Goal: Information Seeking & Learning: Learn about a topic

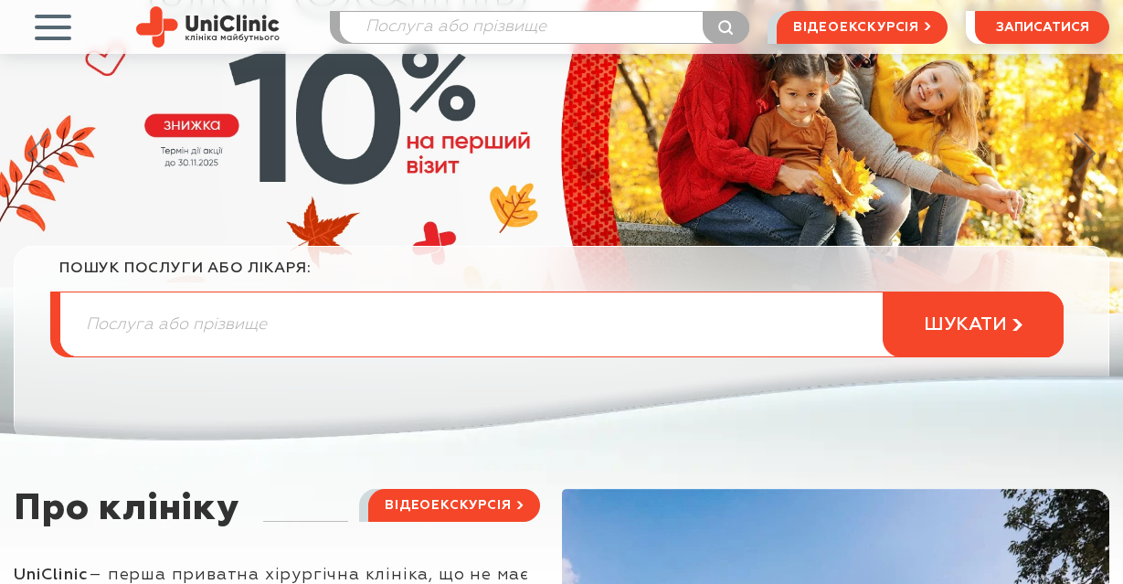
scroll to position [365, 0]
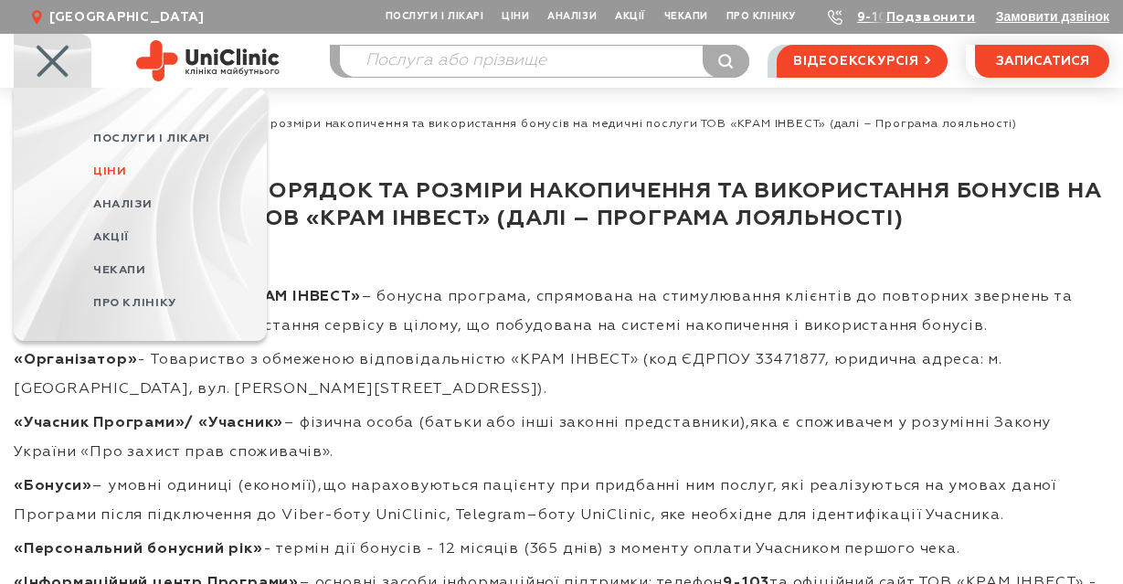
click at [123, 169] on span "Ціни" at bounding box center [109, 171] width 33 height 12
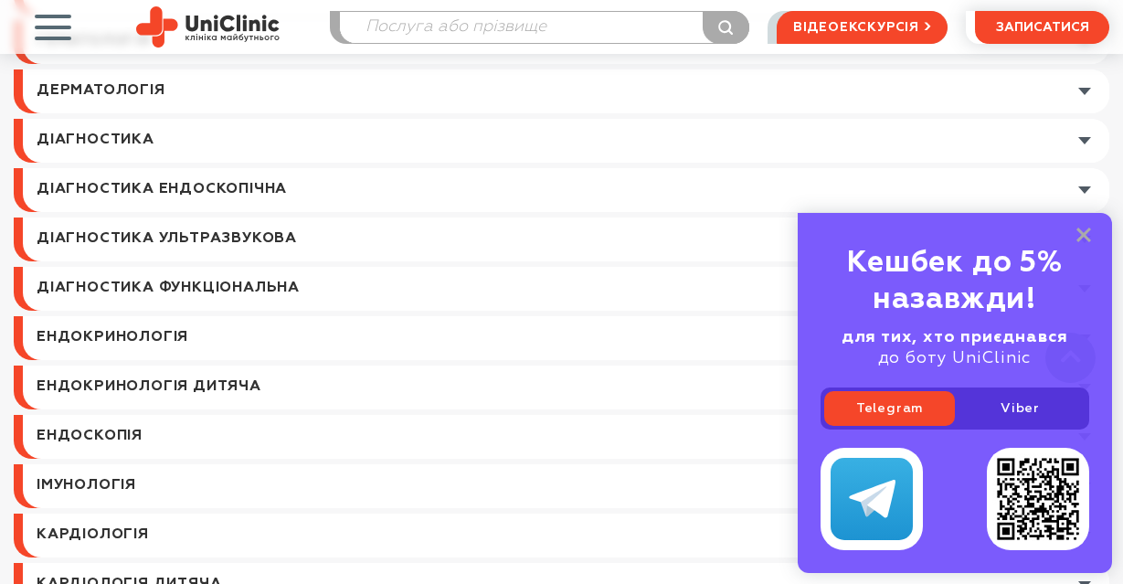
scroll to position [1370, 0]
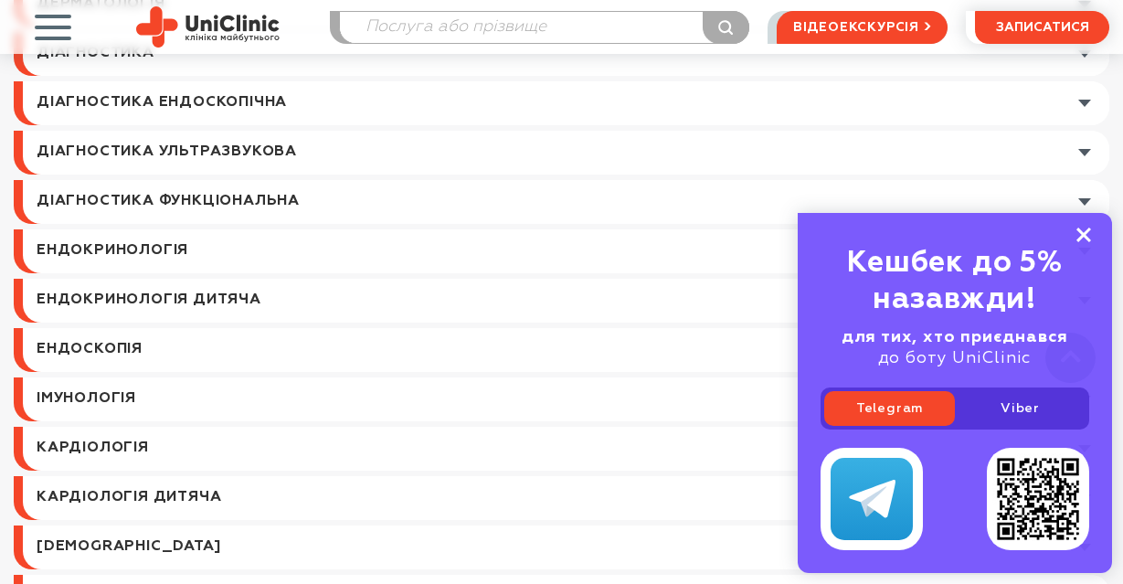
click at [1086, 232] on rect at bounding box center [1083, 234] width 15 height 15
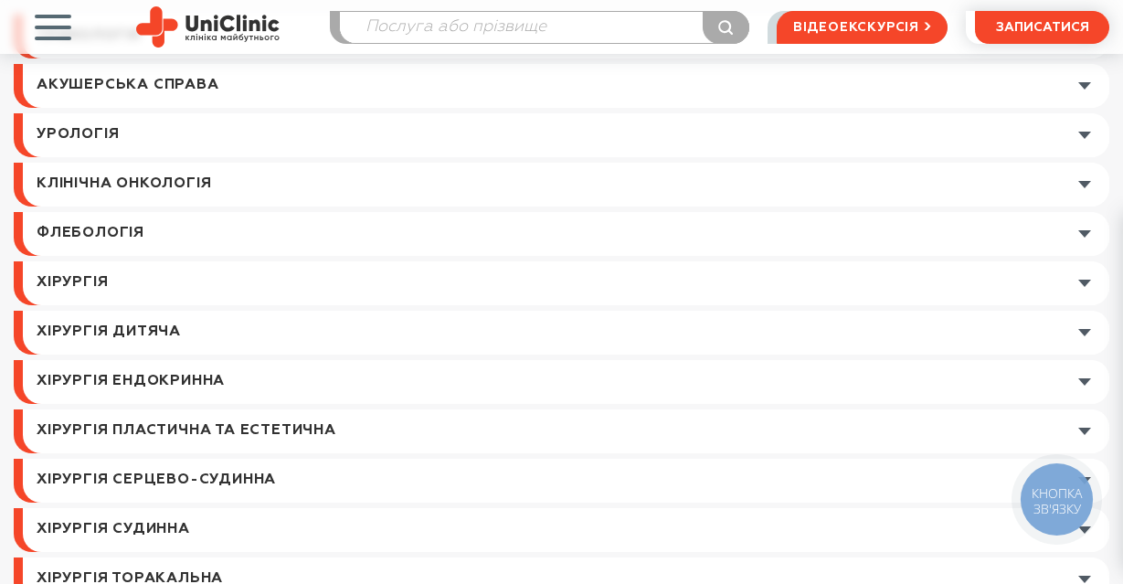
scroll to position [274, 0]
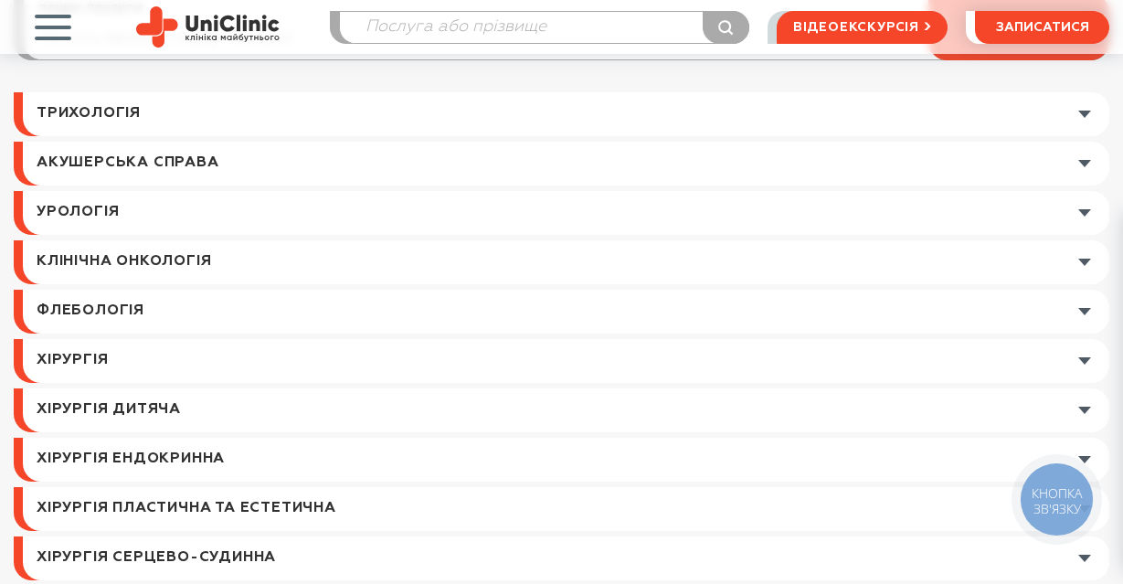
click at [121, 205] on link at bounding box center [566, 213] width 1086 height 44
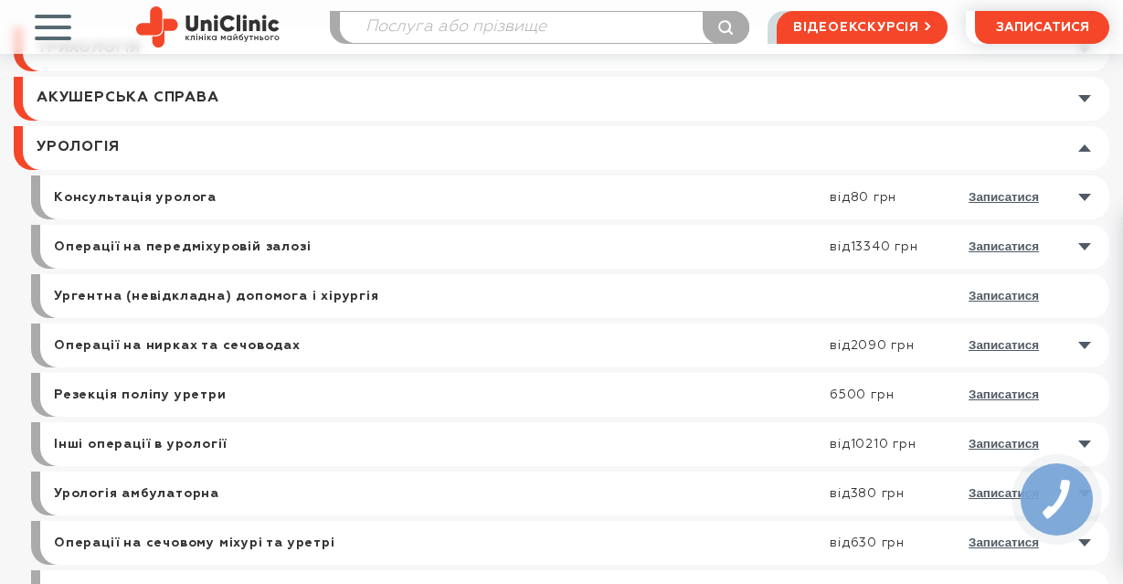
scroll to position [457, 0]
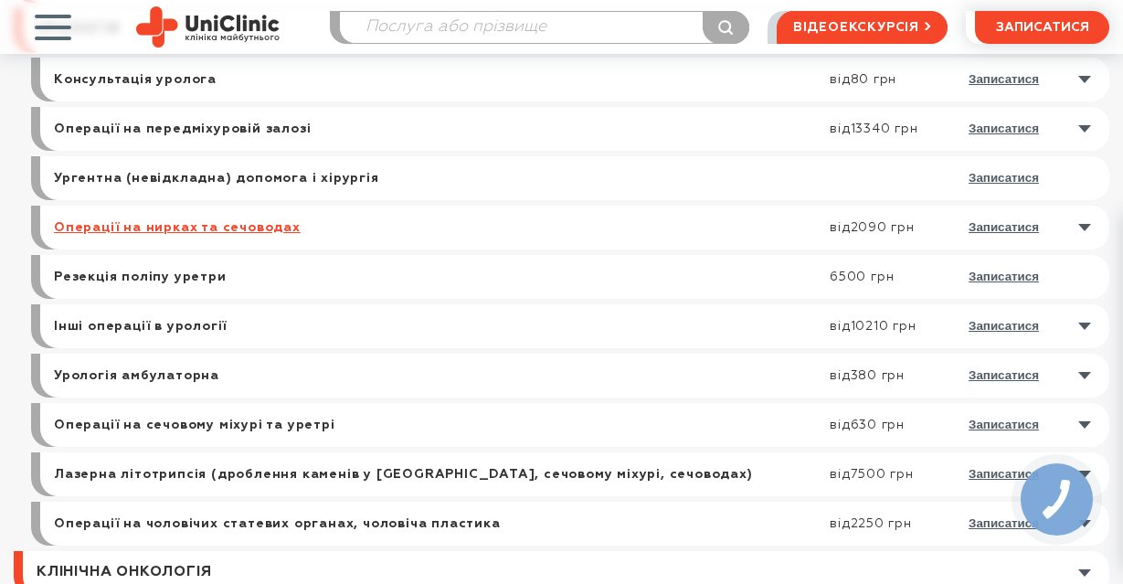
click at [182, 225] on link "Операції на нирках та сечоводах" at bounding box center [177, 227] width 247 height 16
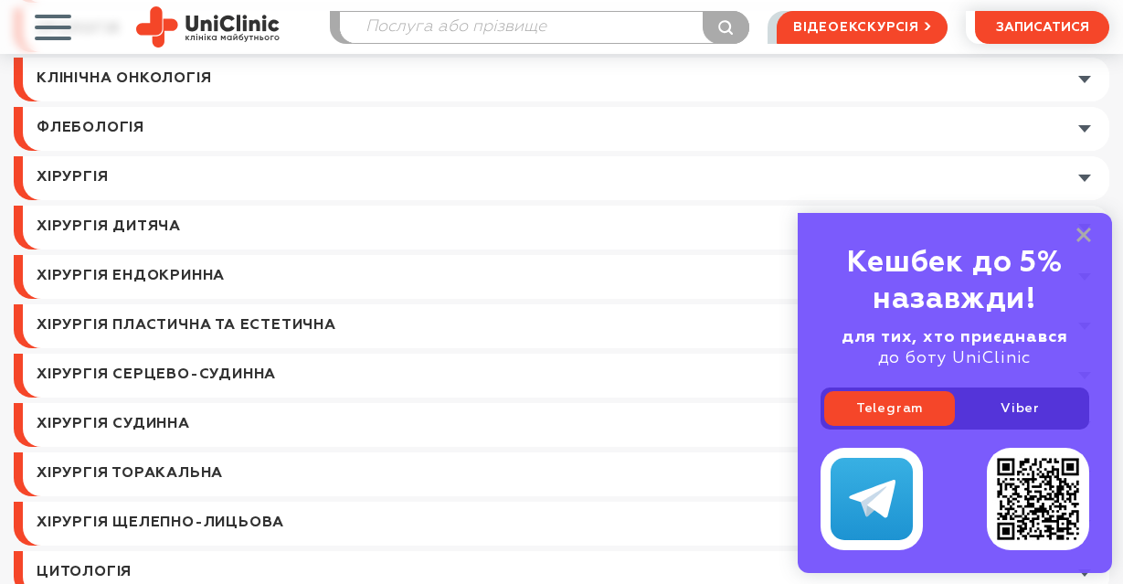
scroll to position [365, 0]
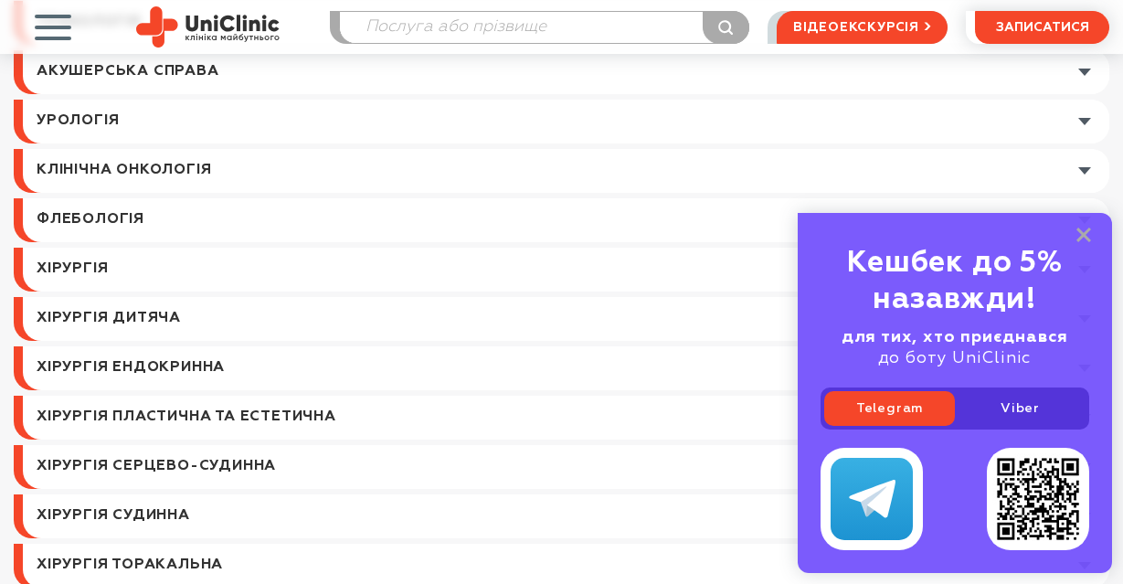
click at [140, 120] on link at bounding box center [566, 122] width 1086 height 44
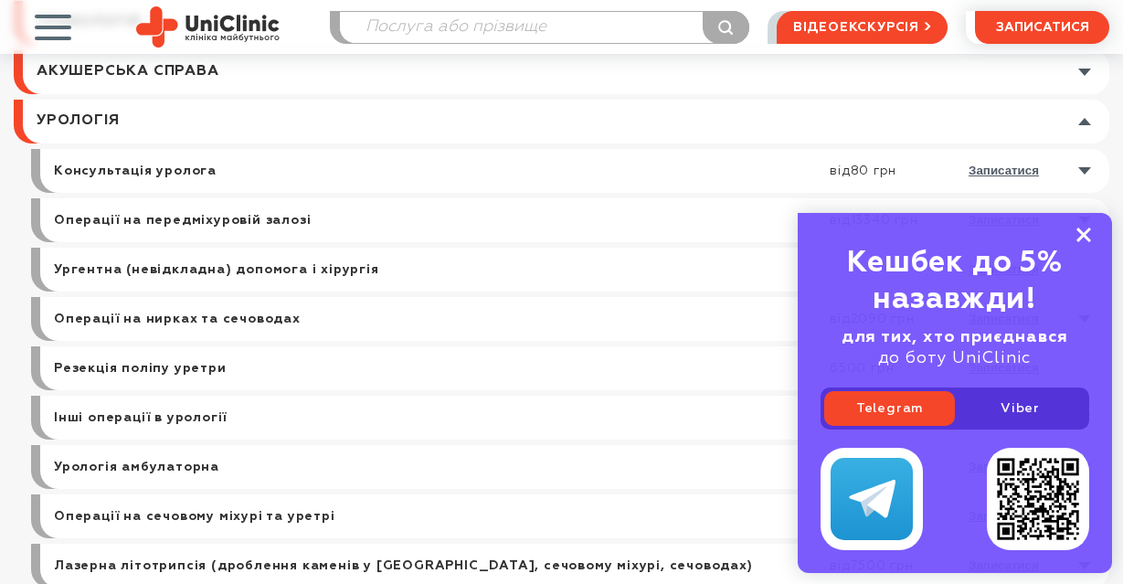
click at [1080, 235] on icon at bounding box center [1083, 235] width 15 height 16
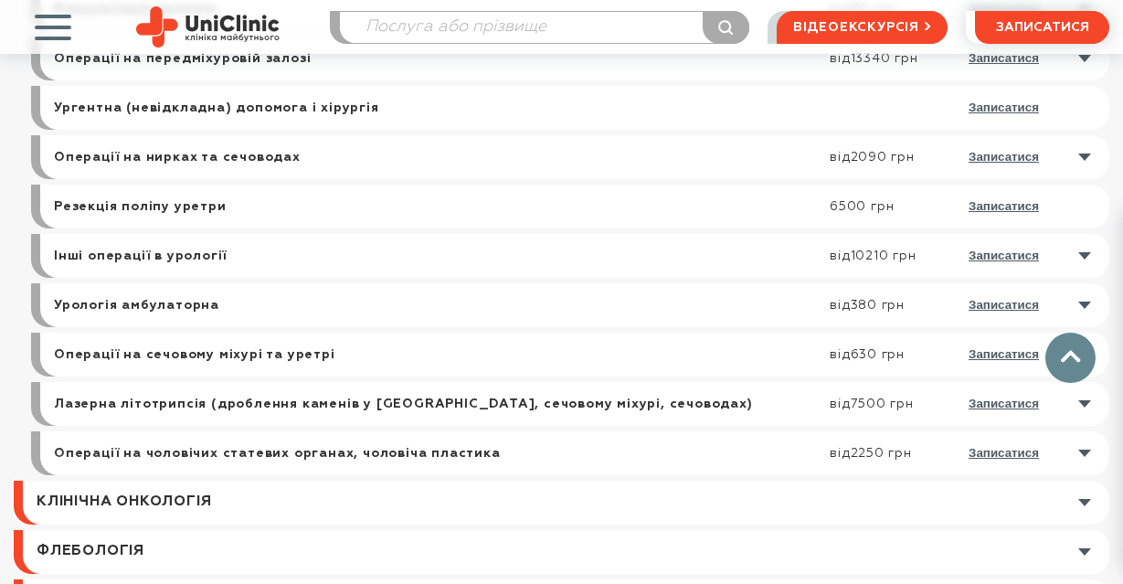
scroll to position [548, 0]
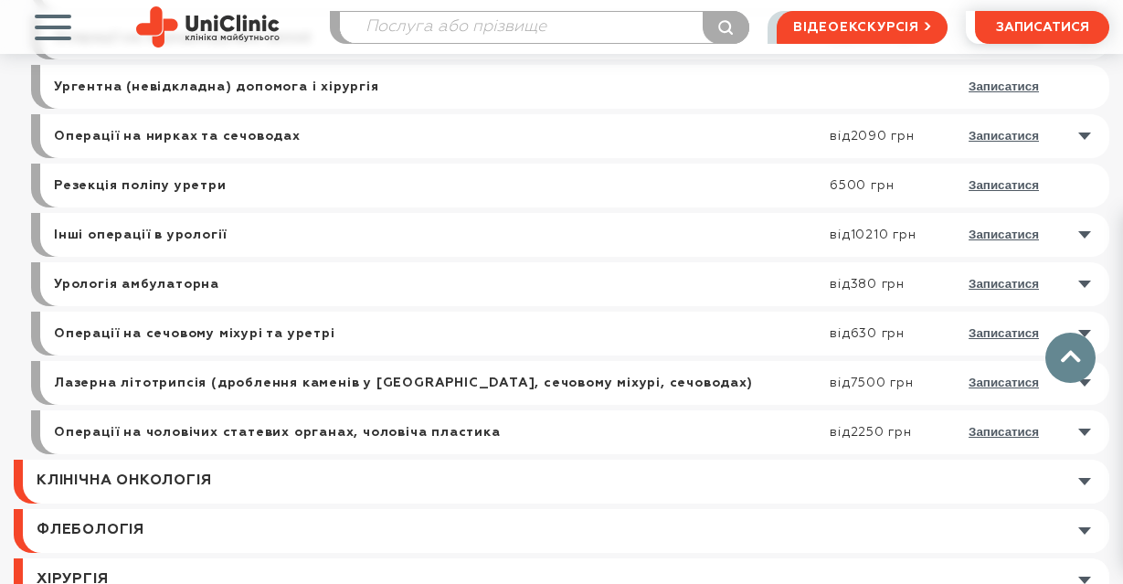
click at [494, 391] on link at bounding box center [579, 383] width 1060 height 44
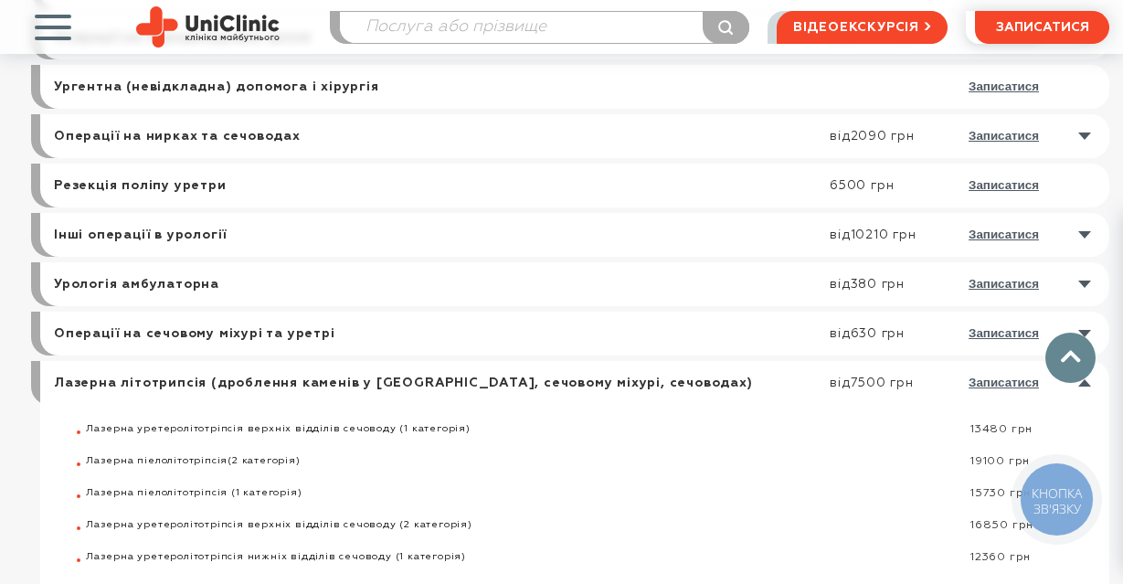
scroll to position [822, 0]
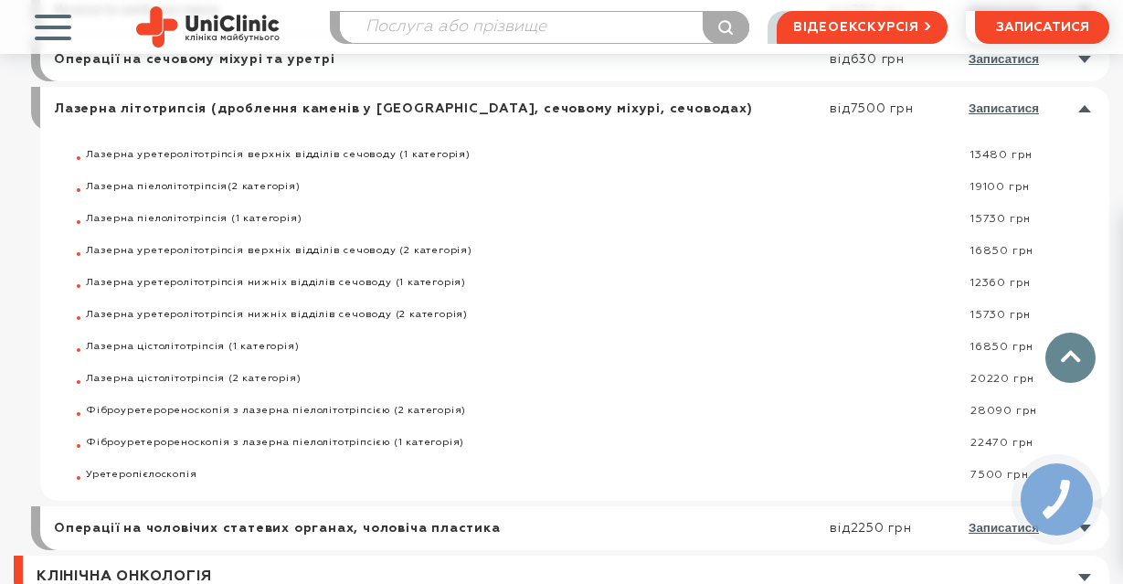
drag, startPoint x: 86, startPoint y: 153, endPoint x: 1008, endPoint y: 478, distance: 978.0
click at [1008, 478] on ul "Лазерна уретеролітотріпсія верхніх відділів сечоводу (1 категорія) 13480 грн Ла…" at bounding box center [597, 315] width 1023 height 333
copy ul "Лазерна уретеролітотріпсія верхніх відділів сечоводу (1 категорія) 13480 грн Ла…"
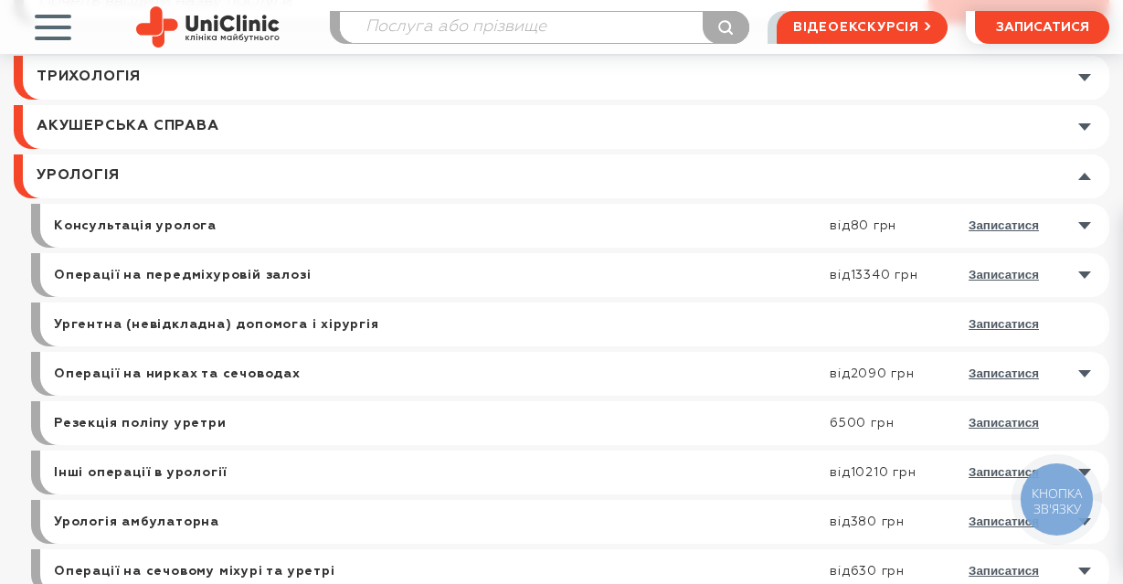
scroll to position [274, 0]
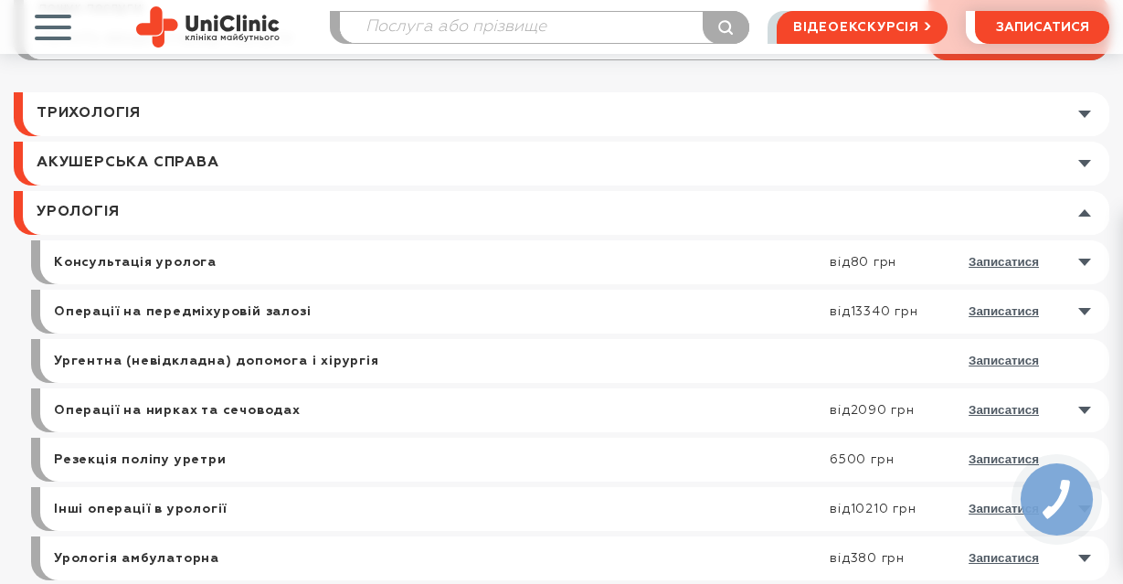
click at [195, 220] on link at bounding box center [566, 213] width 1086 height 44
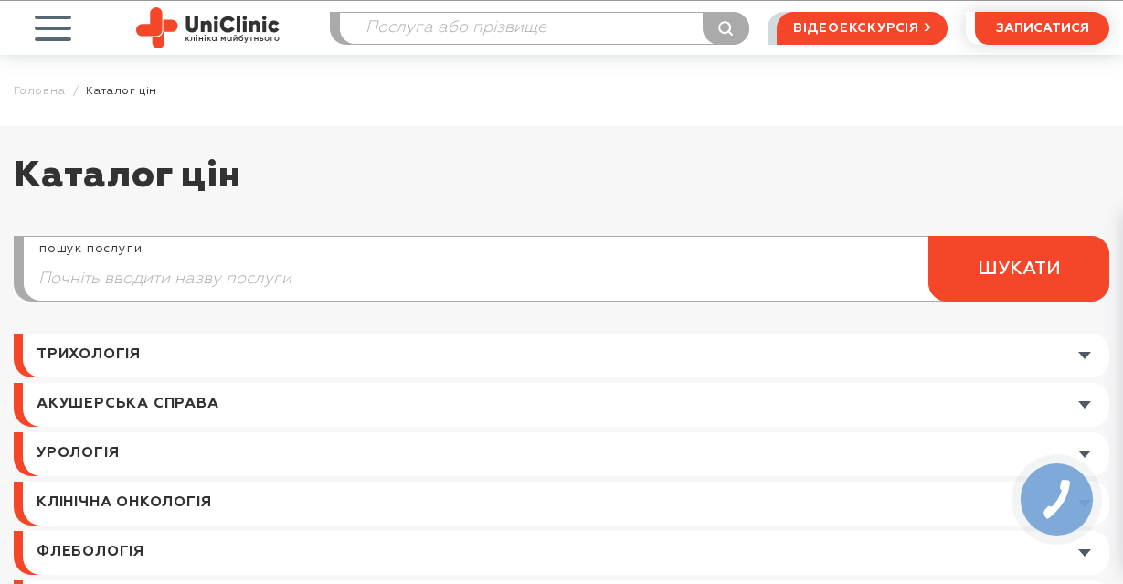
scroll to position [0, 0]
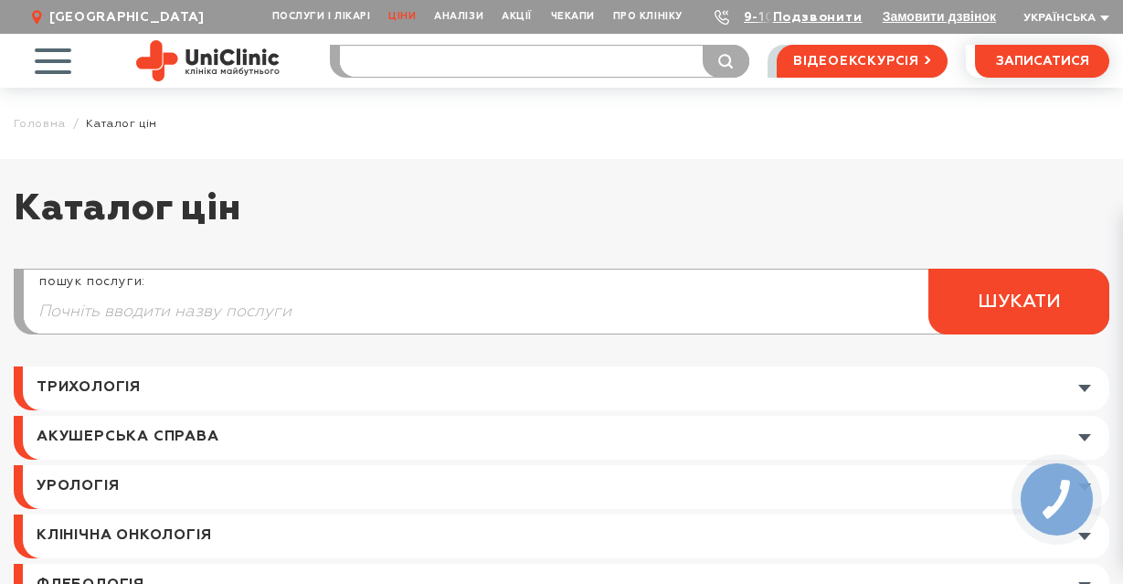
click at [407, 63] on input "search" at bounding box center [544, 61] width 408 height 31
type input "анаезія"
click at [702, 45] on button "submit" at bounding box center [725, 61] width 47 height 33
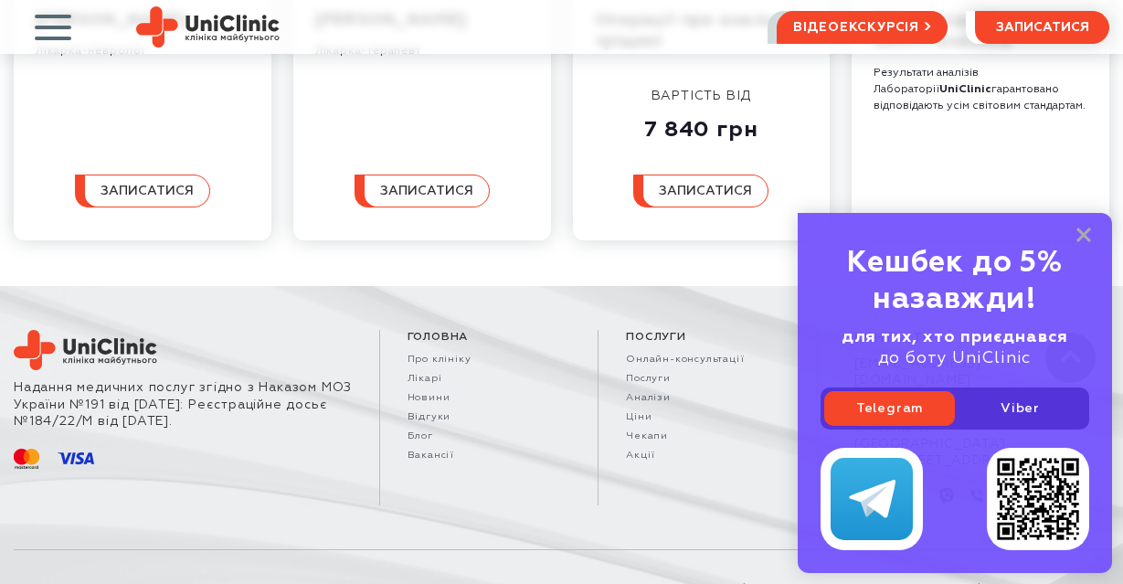
scroll to position [607, 0]
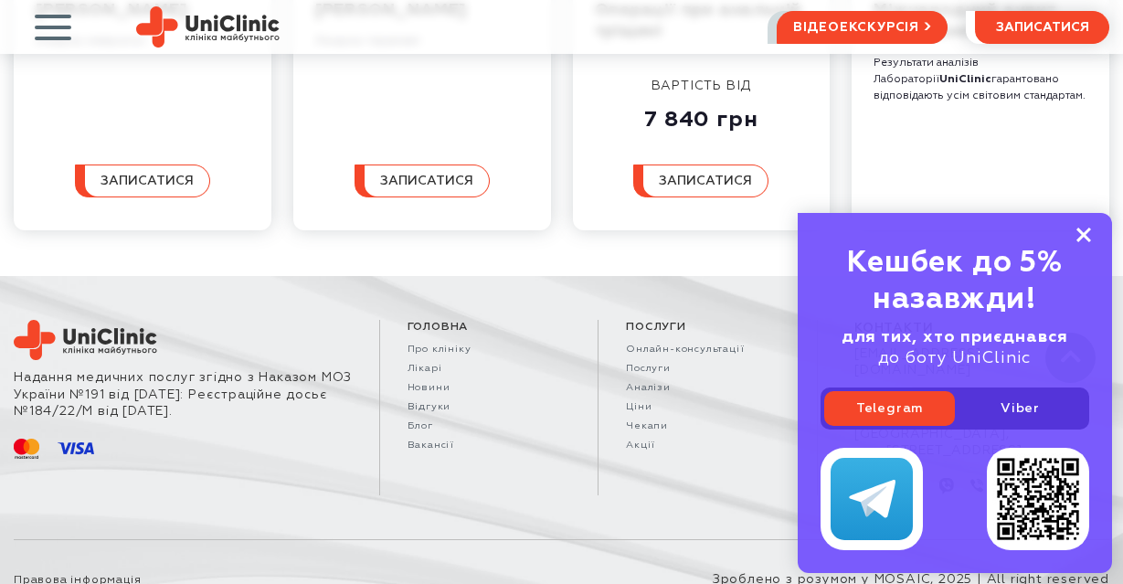
click at [1085, 236] on rect at bounding box center [1083, 234] width 15 height 15
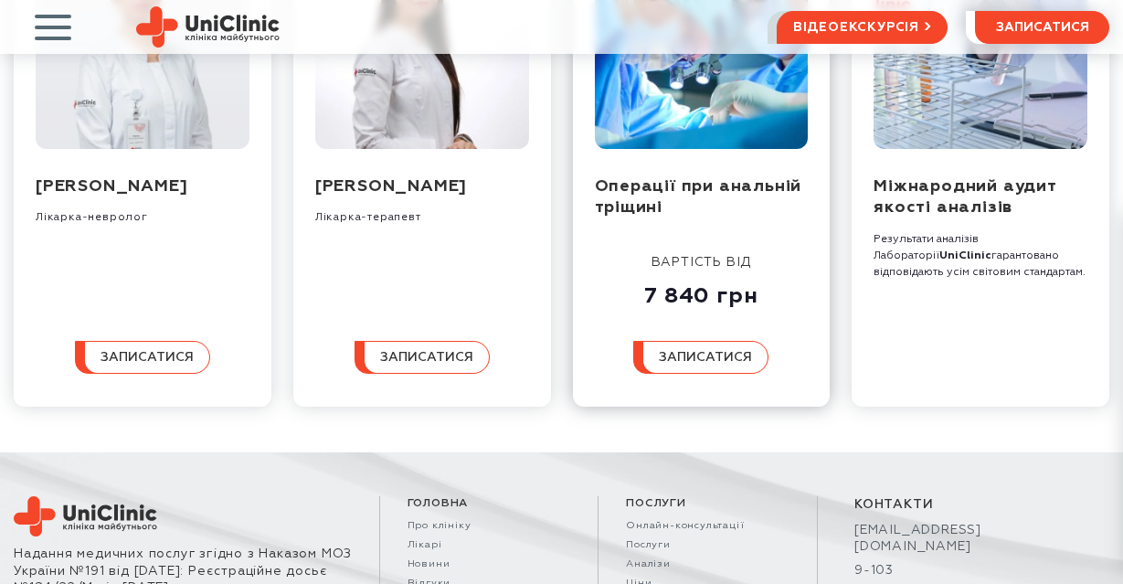
scroll to position [424, 0]
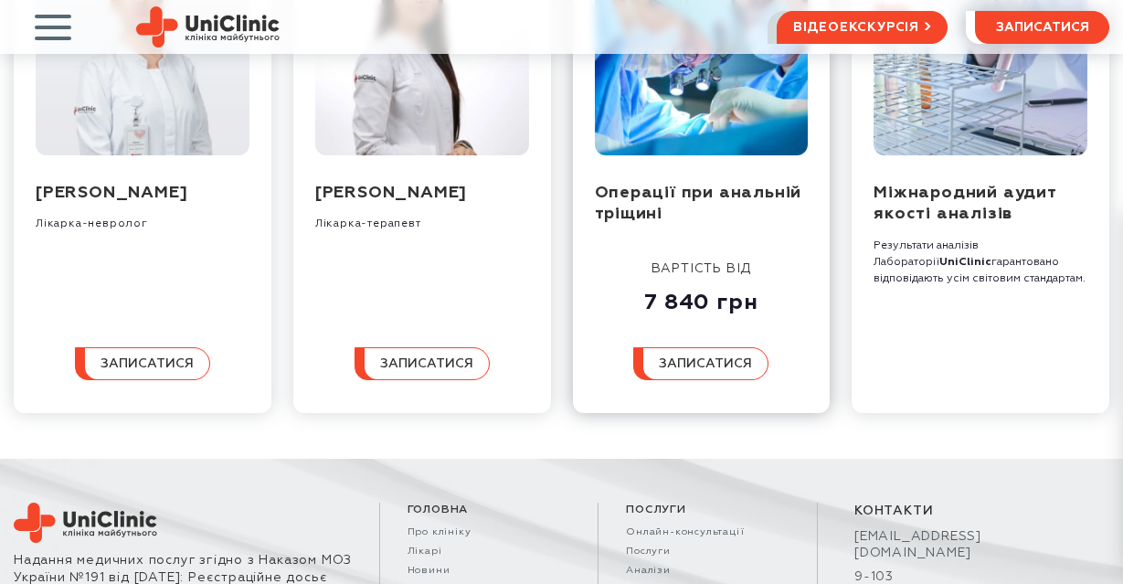
click at [719, 144] on img at bounding box center [702, 43] width 214 height 223
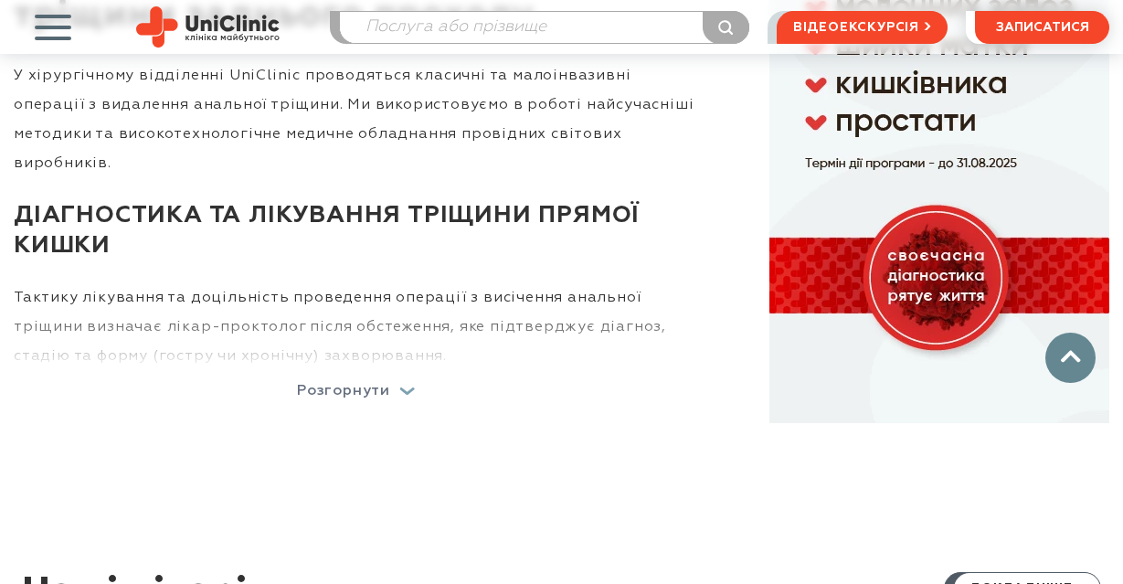
click at [356, 384] on p "Розгорнути" at bounding box center [343, 391] width 93 height 15
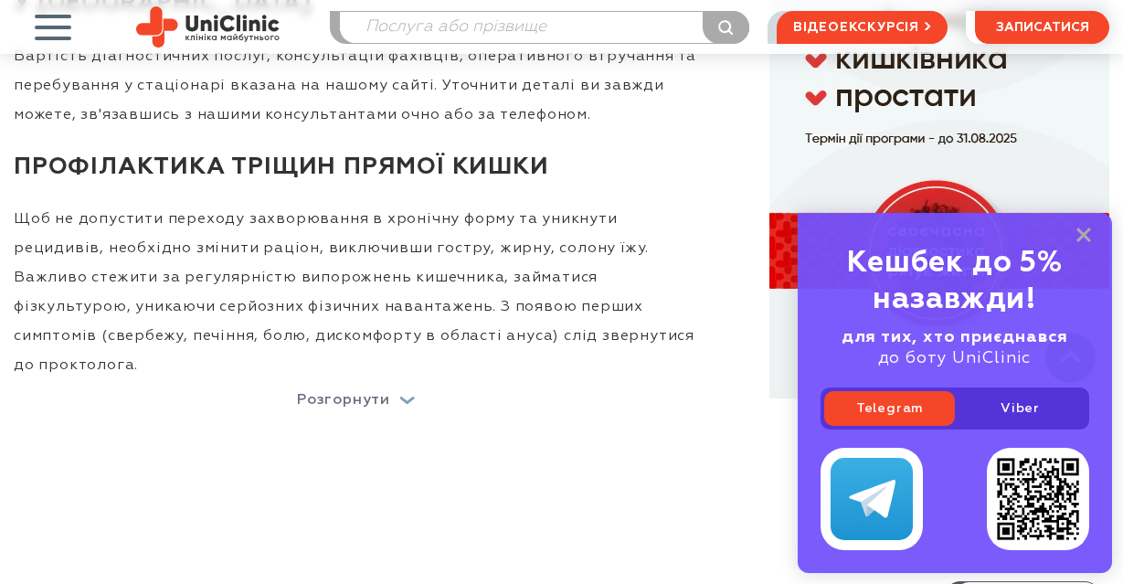
click at [355, 393] on p "Розгорнути" at bounding box center [343, 400] width 93 height 15
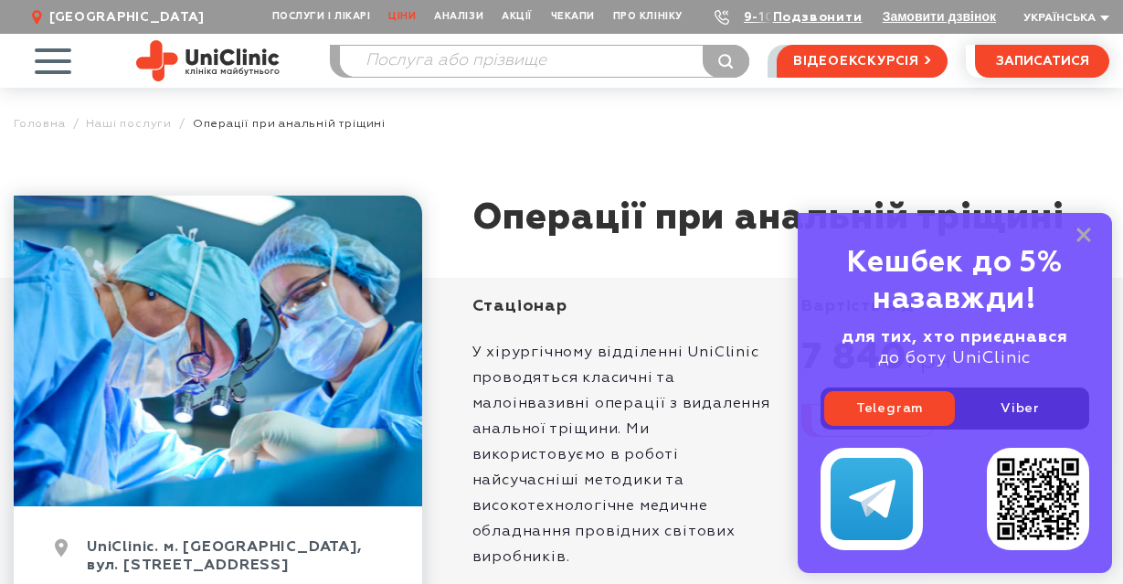
click at [406, 14] on link "Ціни" at bounding box center [402, 17] width 46 height 34
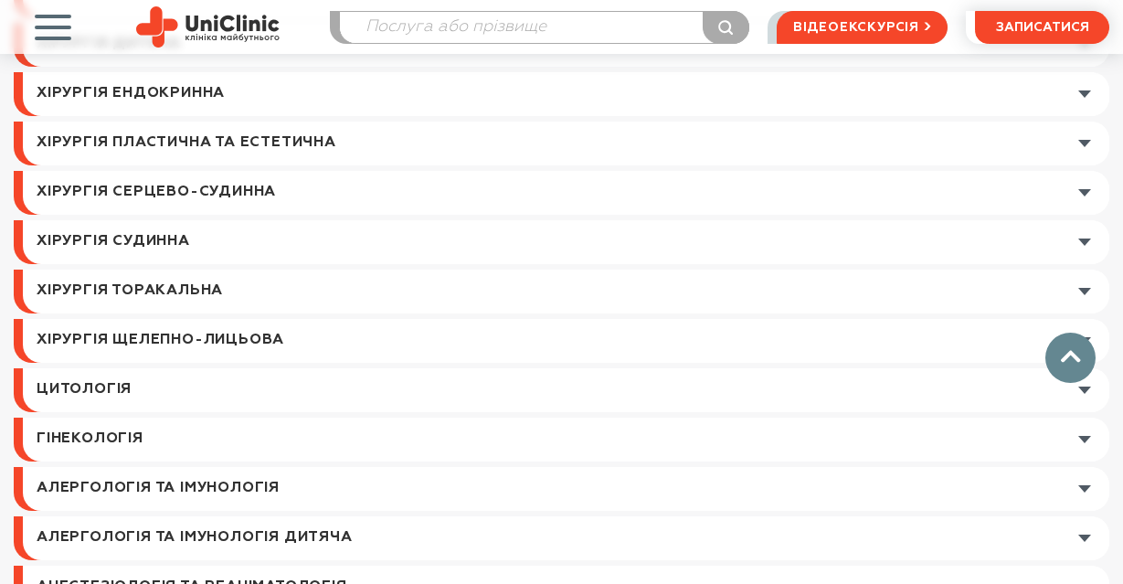
scroll to position [913, 0]
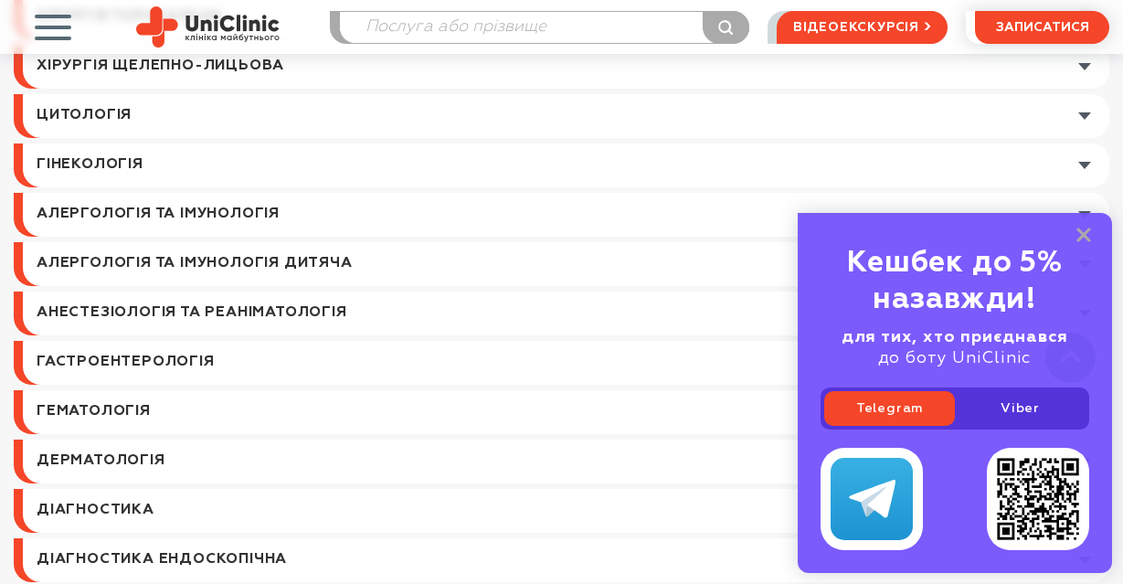
click at [312, 316] on link at bounding box center [566, 313] width 1086 height 44
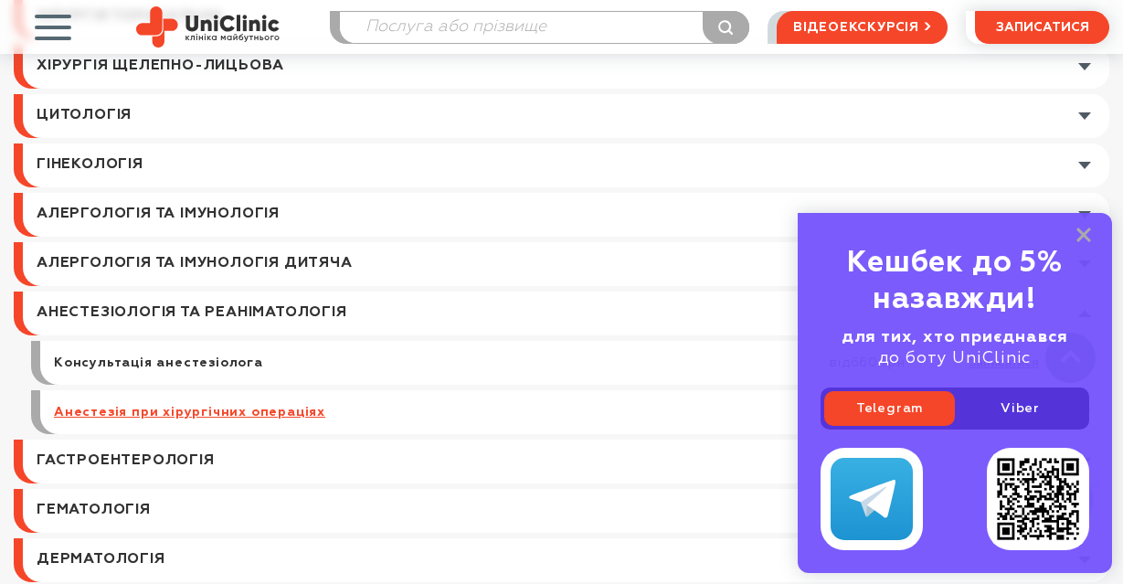
click at [312, 415] on link "Анестезія при хірургічних операціях" at bounding box center [189, 412] width 271 height 16
click at [1079, 236] on icon at bounding box center [1083, 235] width 15 height 16
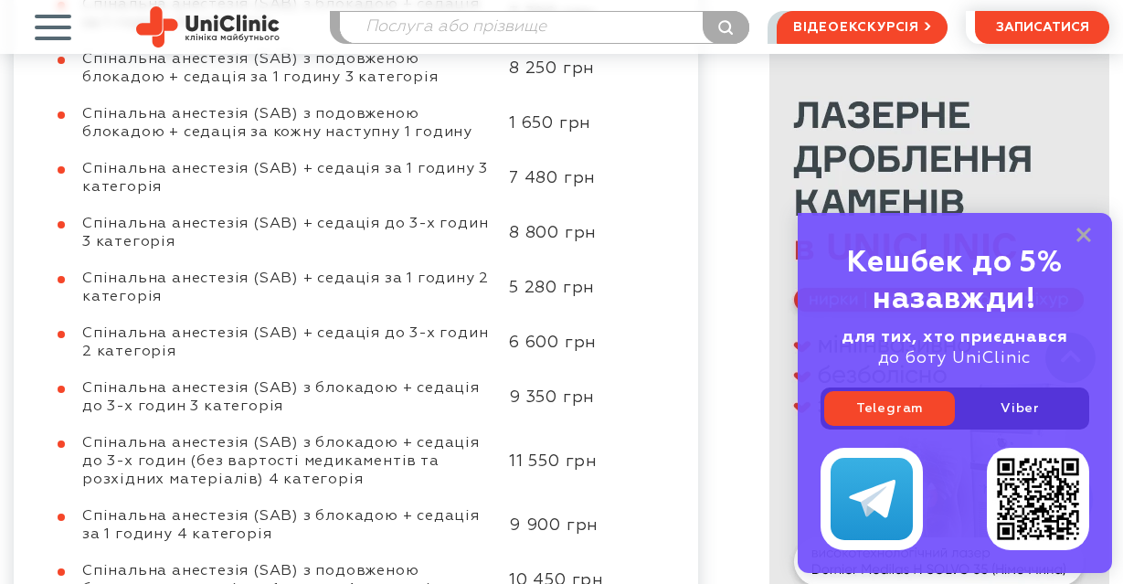
scroll to position [2482, 0]
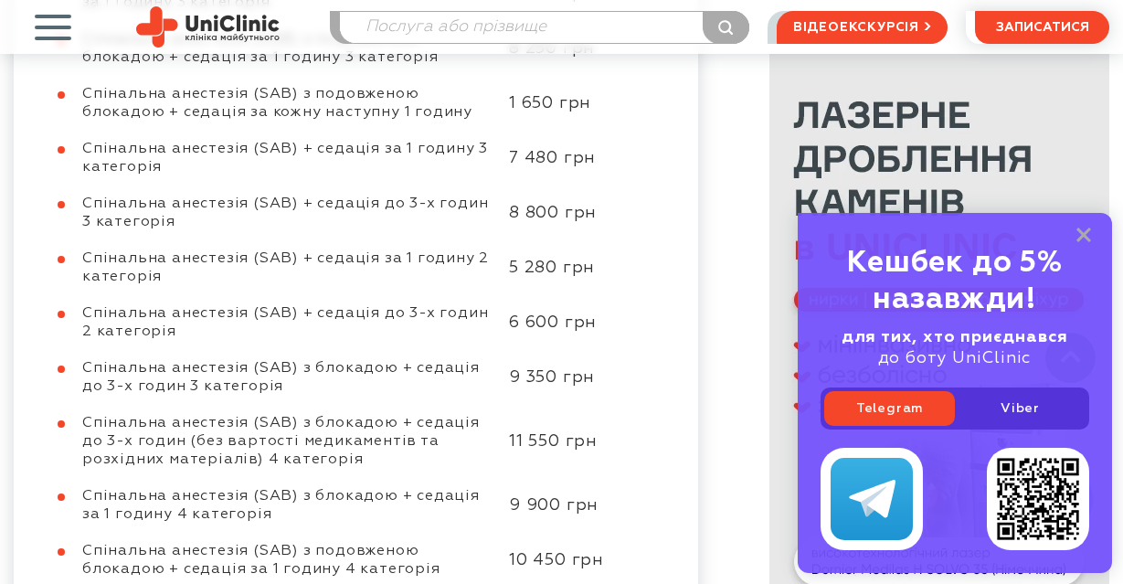
drag, startPoint x: 83, startPoint y: 182, endPoint x: 446, endPoint y: 433, distance: 441.2
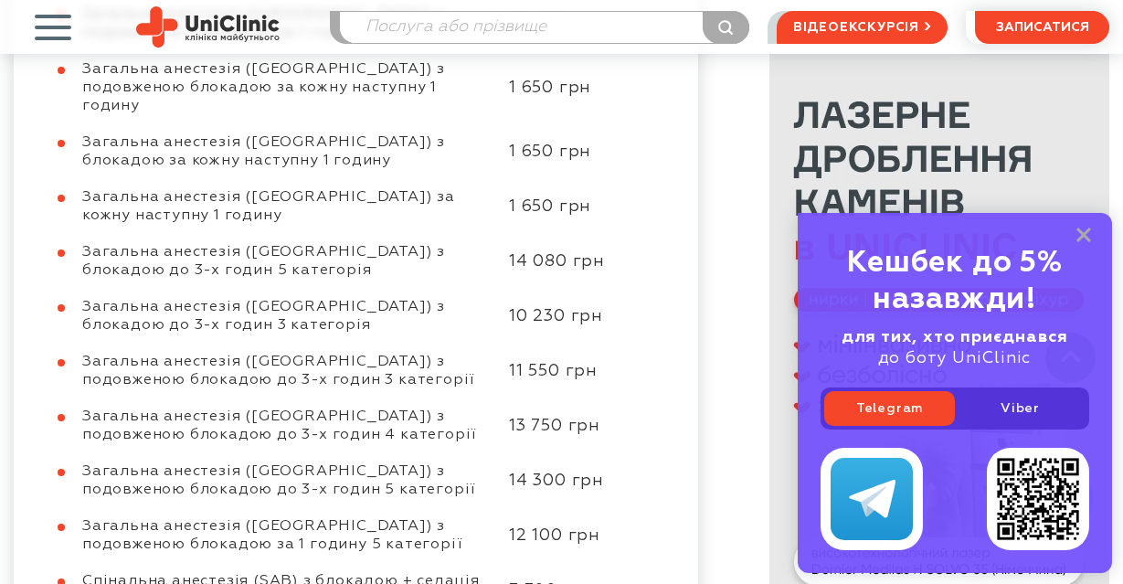
scroll to position [1843, 0]
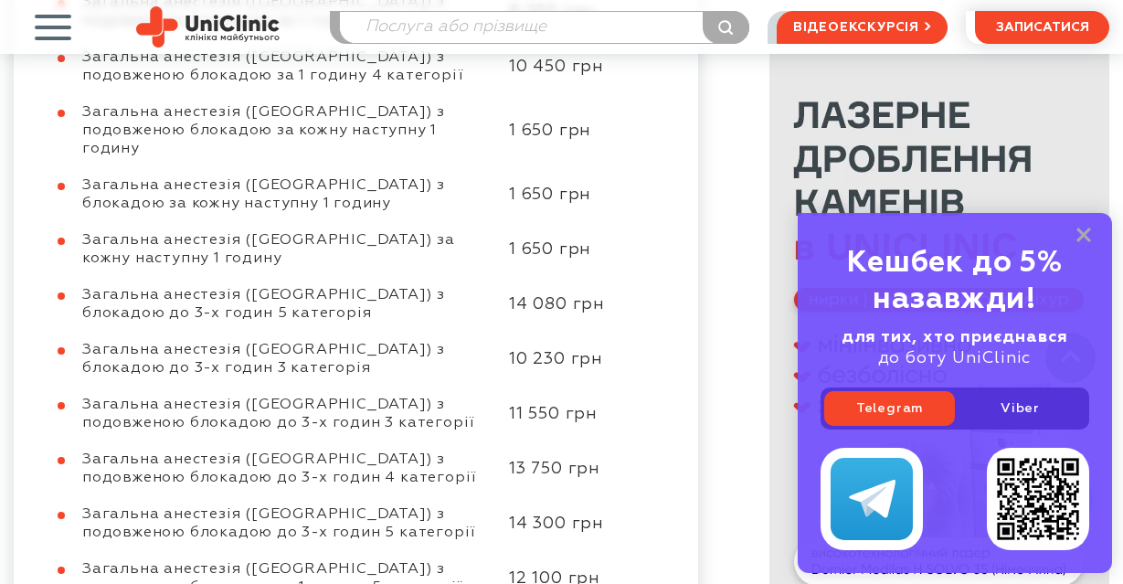
drag, startPoint x: 83, startPoint y: 94, endPoint x: 159, endPoint y: 111, distance: 77.6
click at [159, 231] on div "Загальна анестезія ([GEOGRAPHIC_DATA]) за кожну наступну 1 годину" at bounding box center [286, 249] width 408 height 37
click at [161, 231] on div "Загальна анестезія ([GEOGRAPHIC_DATA]) за кожну наступну 1 годину" at bounding box center [286, 249] width 408 height 37
click at [85, 233] on span "Загальна анестезія ([GEOGRAPHIC_DATA]) за кожну наступну 1 годину" at bounding box center [268, 249] width 373 height 33
drag, startPoint x: 82, startPoint y: 92, endPoint x: 588, endPoint y: 113, distance: 506.5
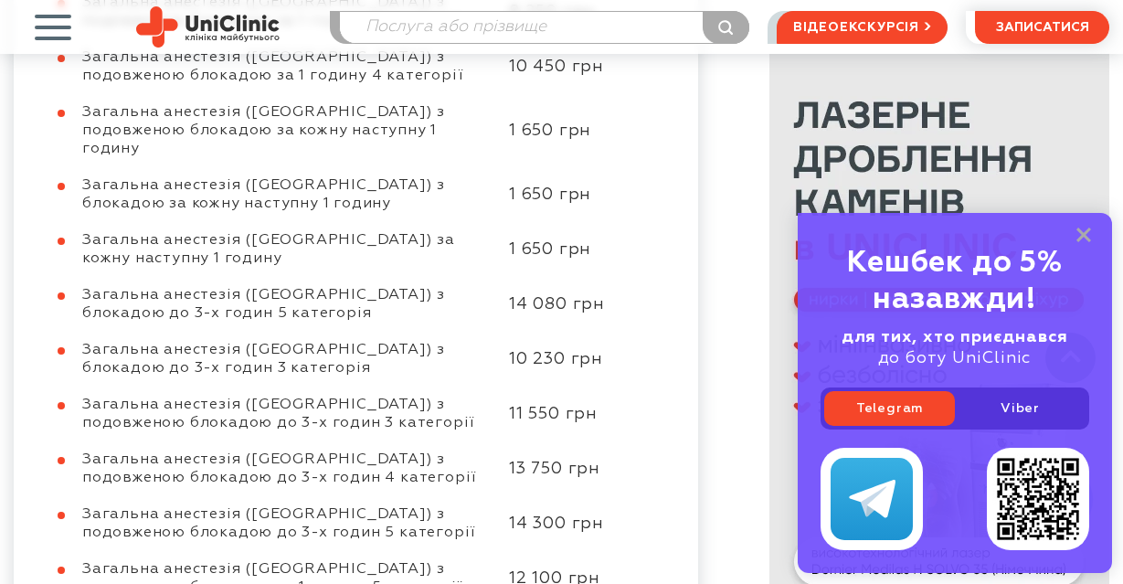
click at [588, 231] on div "Загальна анестезія ([GEOGRAPHIC_DATA]) за кожну наступну 1 годину 1 650 грн" at bounding box center [347, 249] width 602 height 37
copy div "Загальна анестезія ([GEOGRAPHIC_DATA]) за кожну наступну 1 годину 1 650 грн"
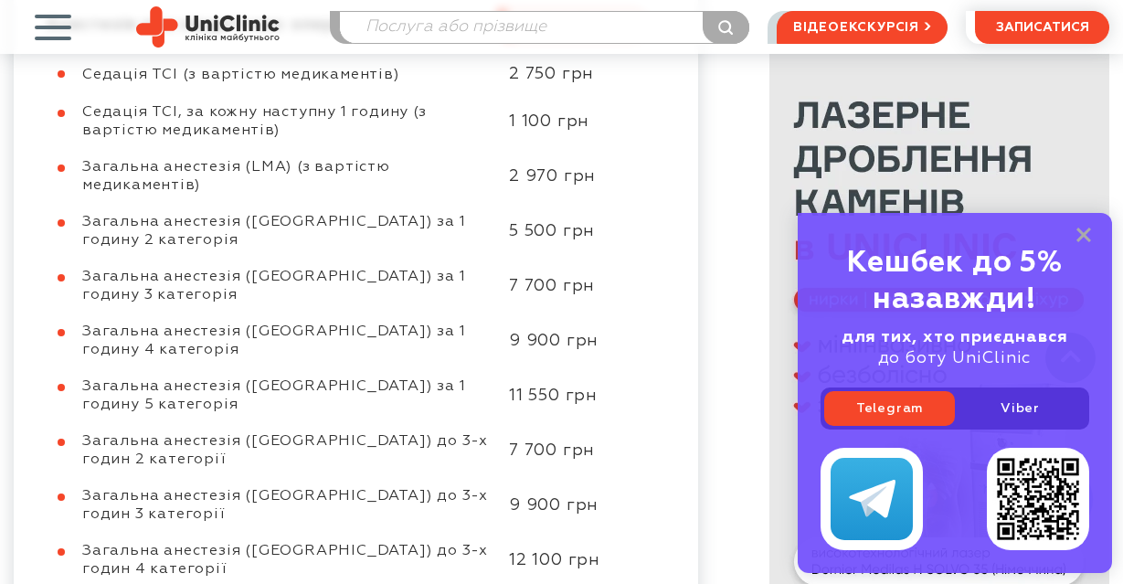
scroll to position [929, 0]
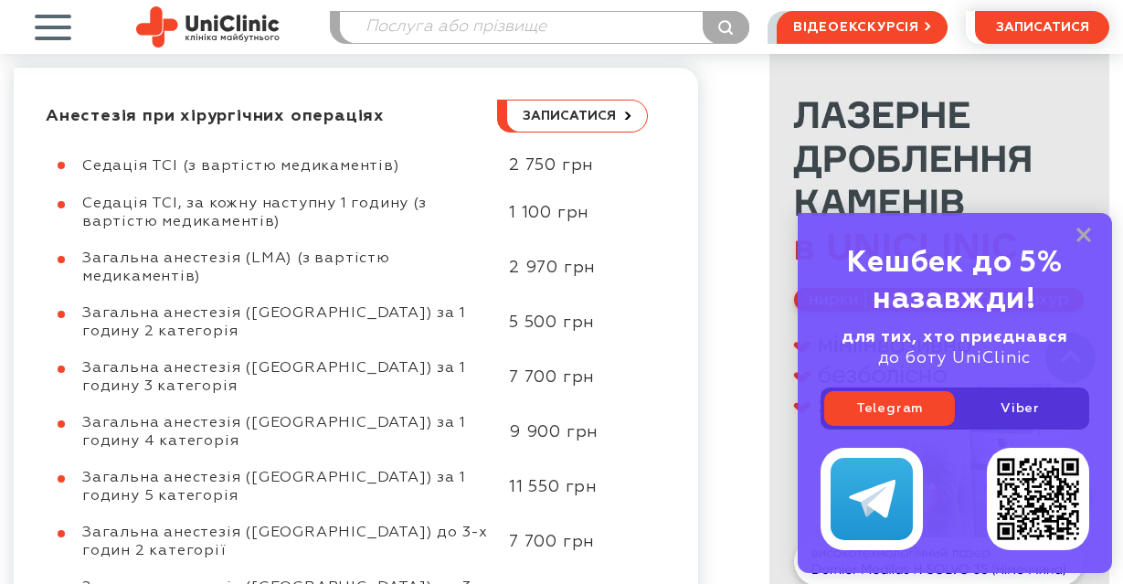
drag, startPoint x: 83, startPoint y: 164, endPoint x: 591, endPoint y: 166, distance: 507.9
click at [591, 166] on div "Седація TCI (з вартістю медикаментів) 2 750 грн" at bounding box center [347, 165] width 602 height 21
copy div "Седація TCI (з вартістю медикаментів) 2 750 грн"
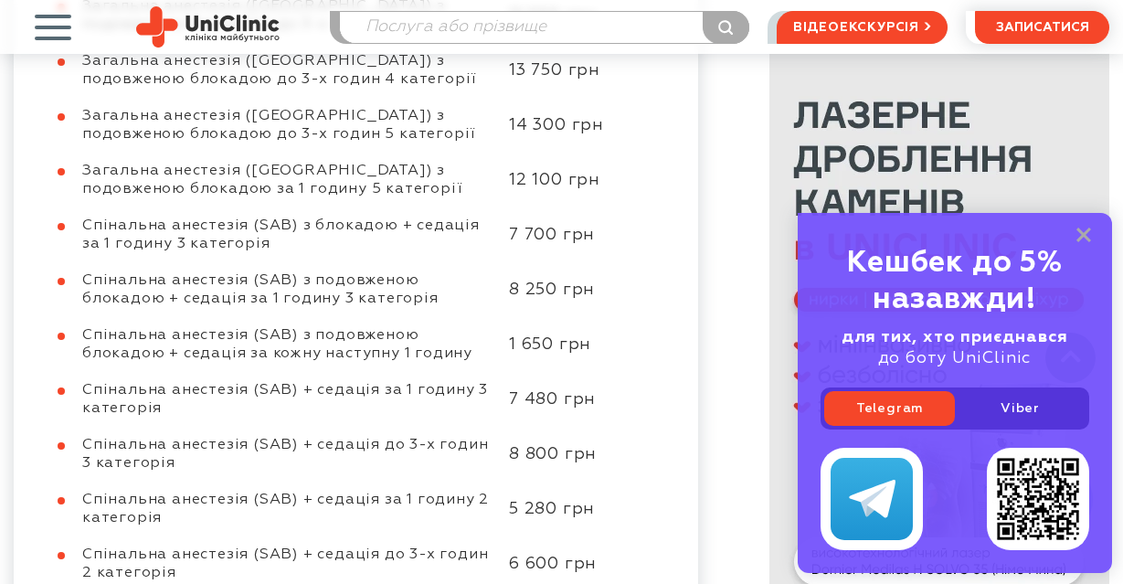
scroll to position [2208, 0]
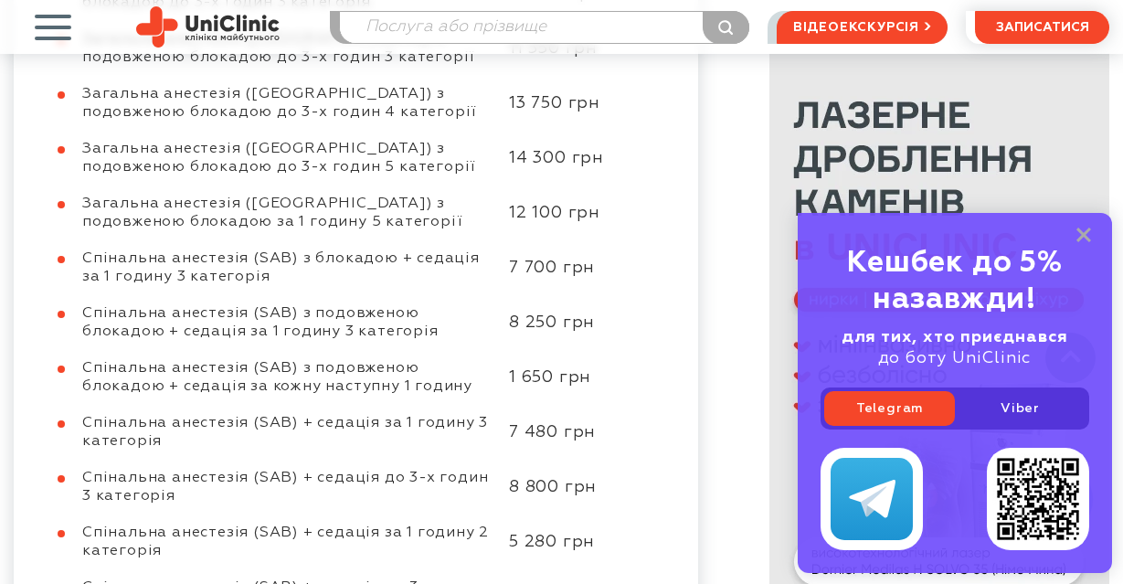
drag, startPoint x: 84, startPoint y: 221, endPoint x: 592, endPoint y: 243, distance: 508.4
click at [592, 359] on div "Спінальна анестезія (SAB) з подовженою блокадою + седація за кожну наступну 1 г…" at bounding box center [347, 377] width 602 height 37
copy div "Спінальна анестезія (SAB) з подовженою блокадою + седація за кожну наступну 1 г…"
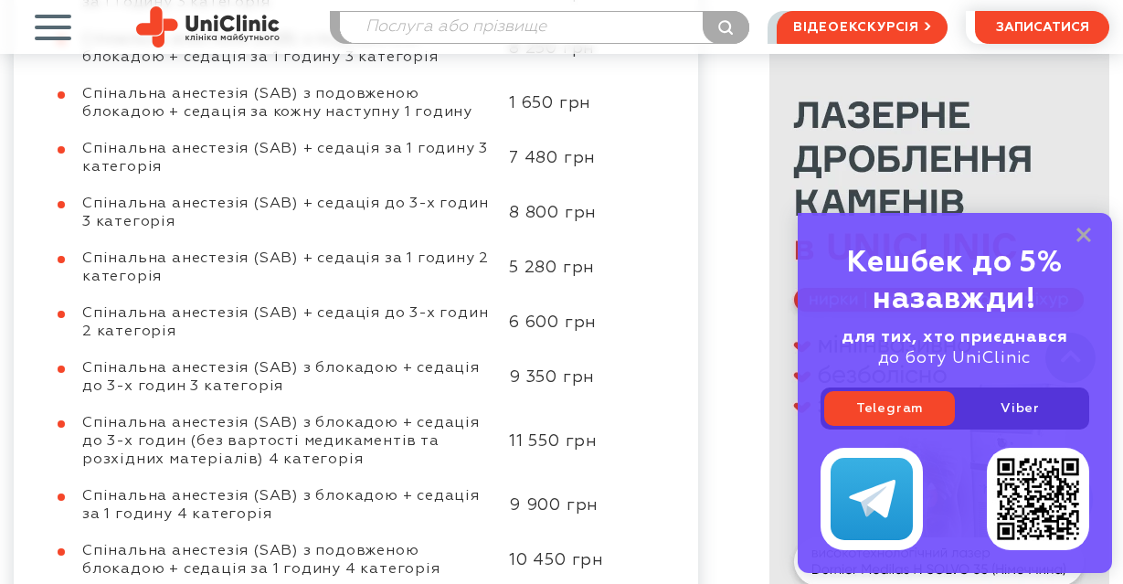
scroll to position [2573, 0]
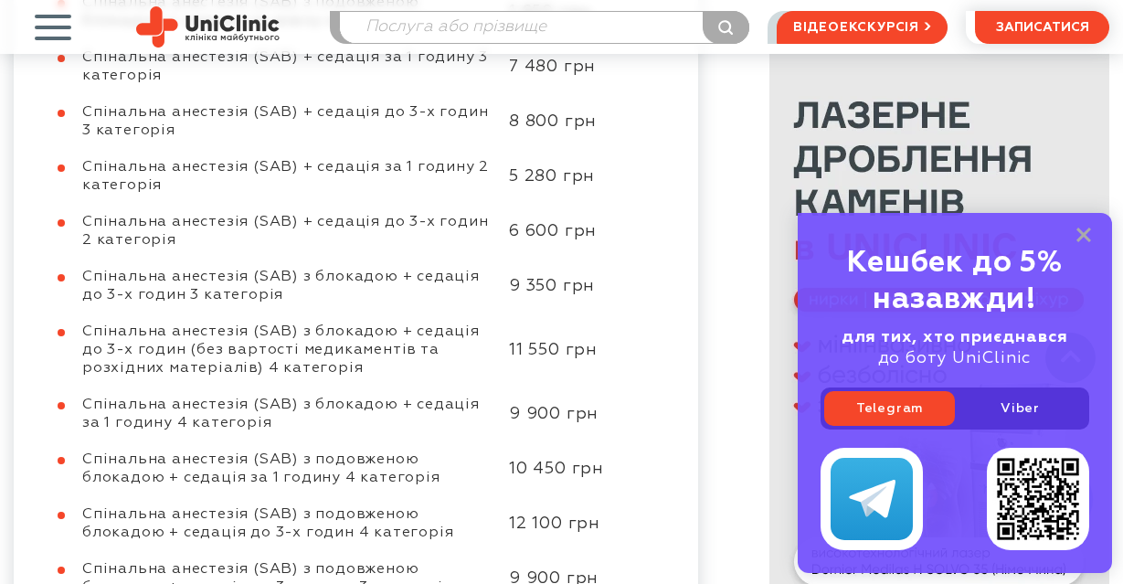
drag, startPoint x: 86, startPoint y: 478, endPoint x: 167, endPoint y: 495, distance: 83.1
copy span "Блокада перикапсулярної нервової групи (PENG block)"
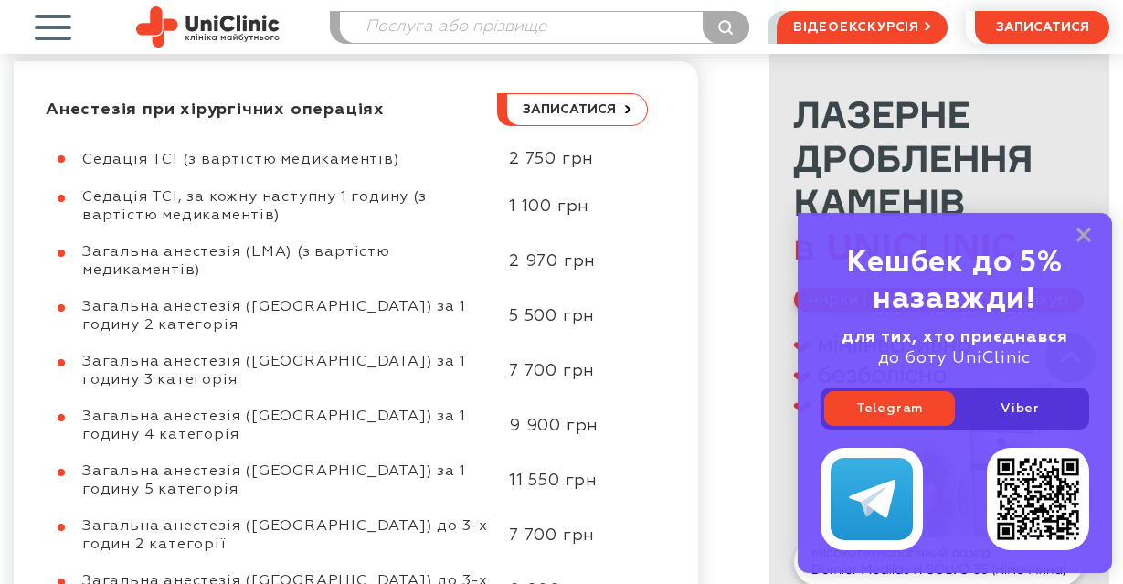
scroll to position [838, 0]
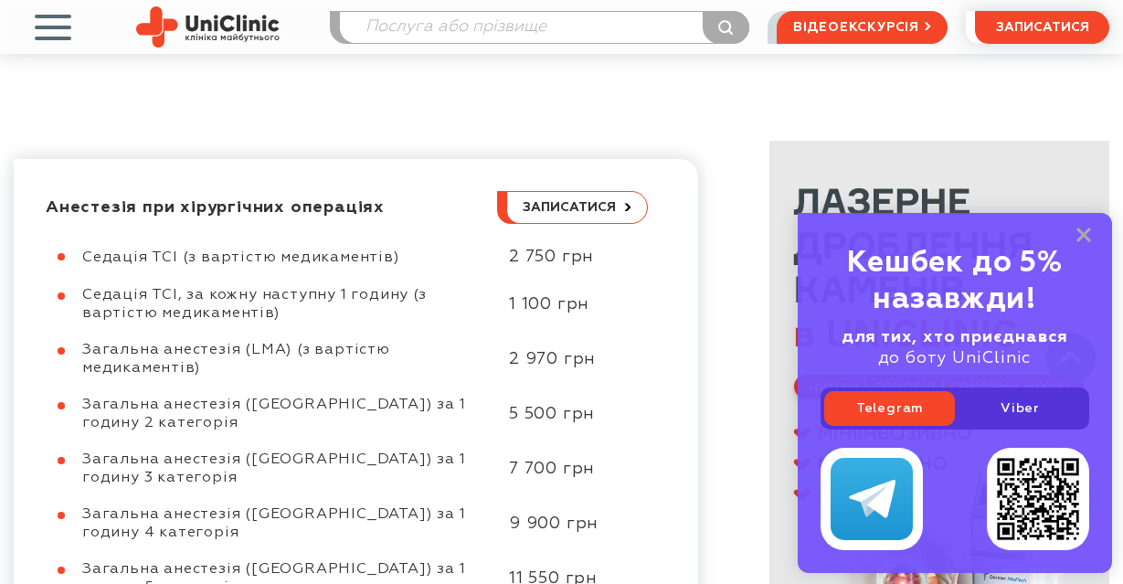
click at [55, 39] on span "button" at bounding box center [53, 27] width 76 height 76
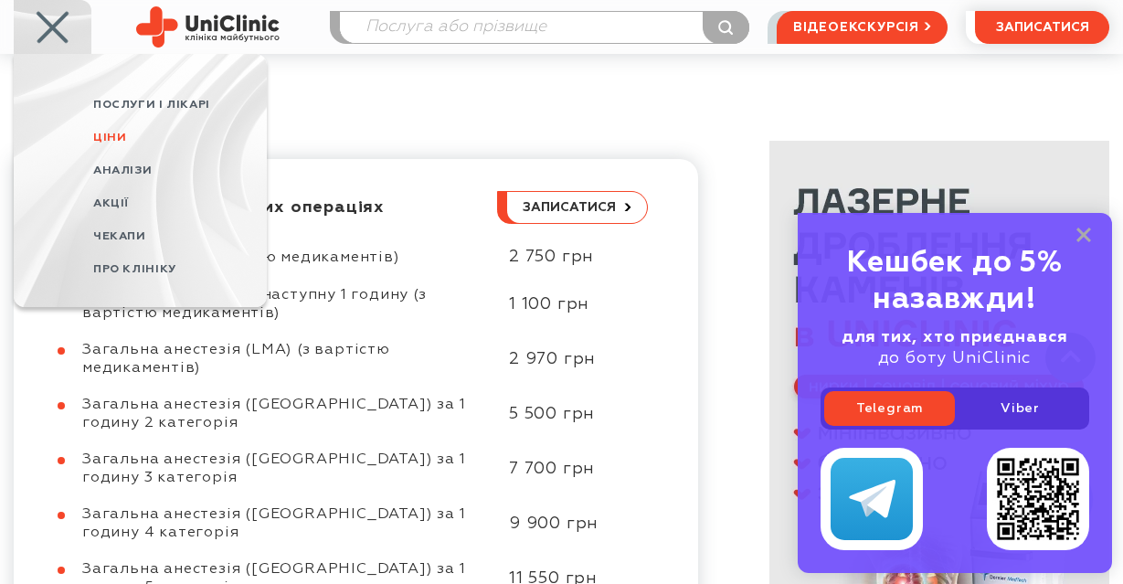
click at [120, 132] on span "Ціни" at bounding box center [109, 138] width 33 height 12
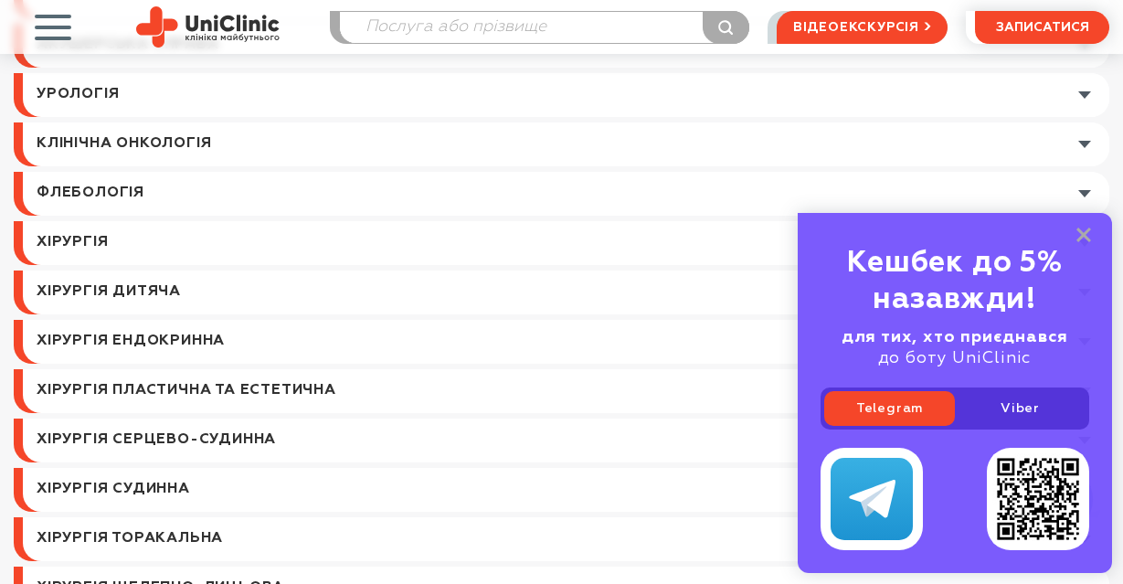
scroll to position [365, 0]
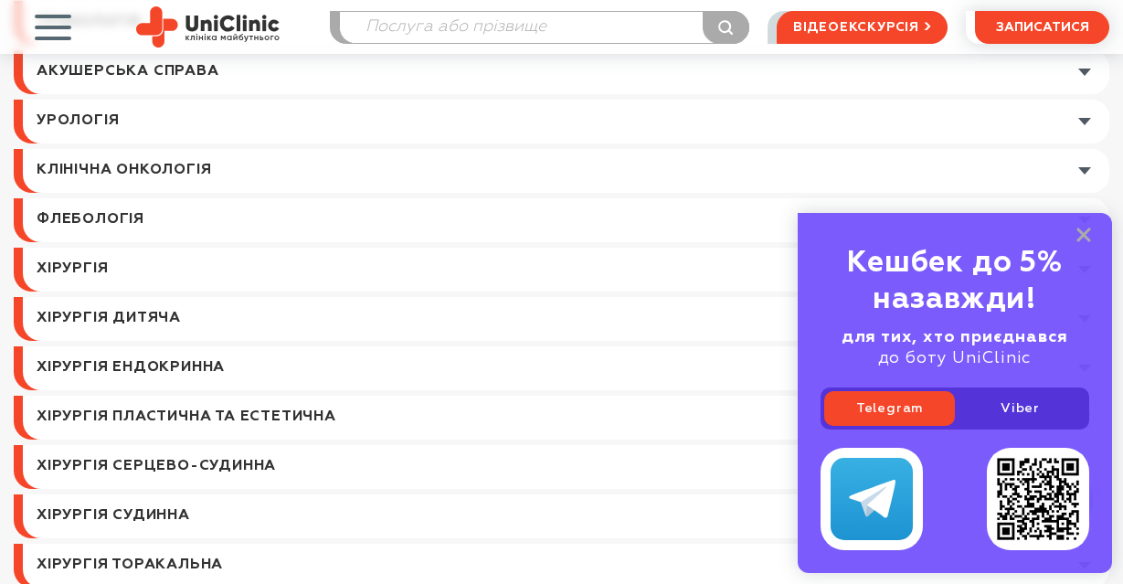
click at [132, 121] on link at bounding box center [566, 122] width 1086 height 44
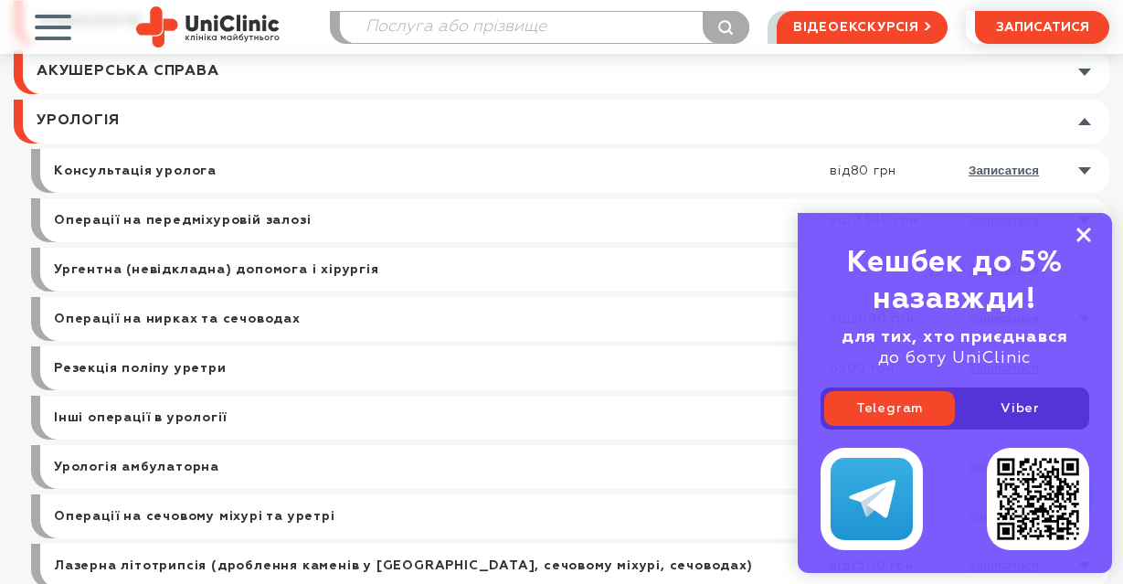
click at [1085, 231] on rect at bounding box center [1083, 234] width 15 height 15
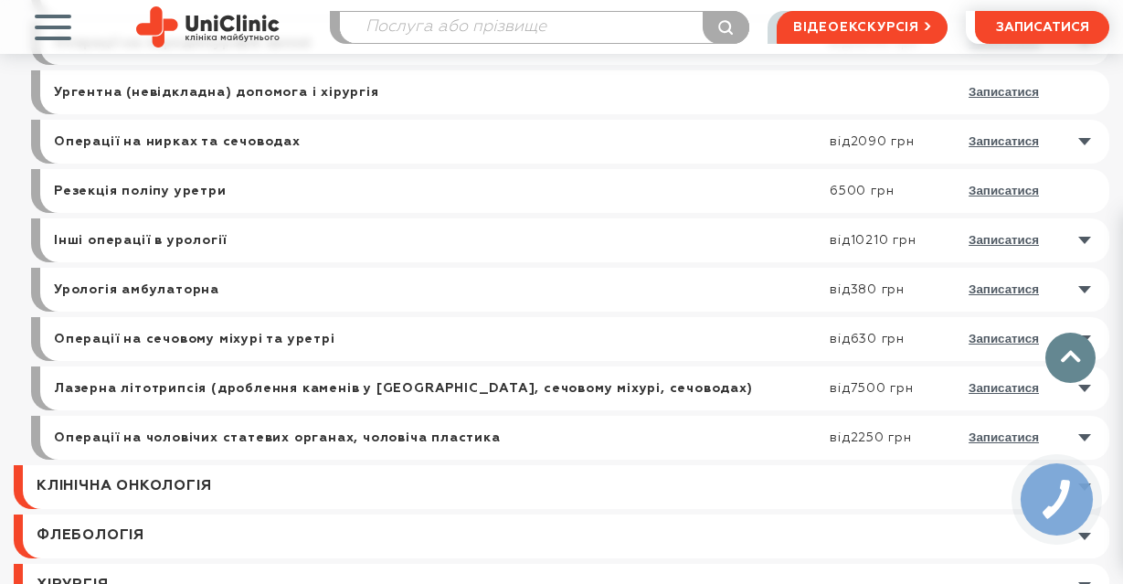
scroll to position [548, 0]
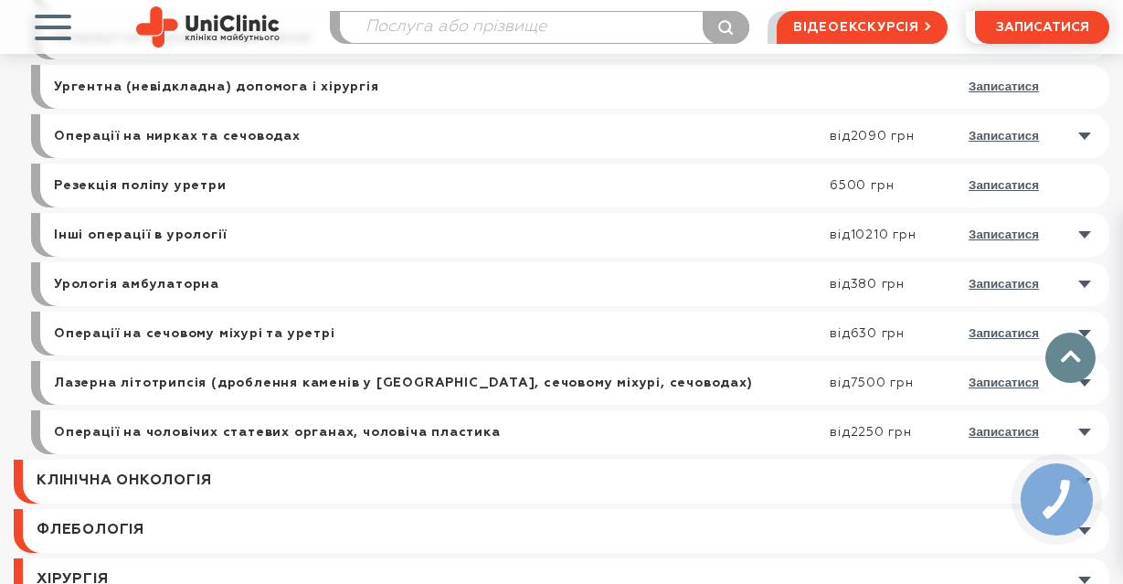
click at [258, 392] on link at bounding box center [579, 383] width 1060 height 44
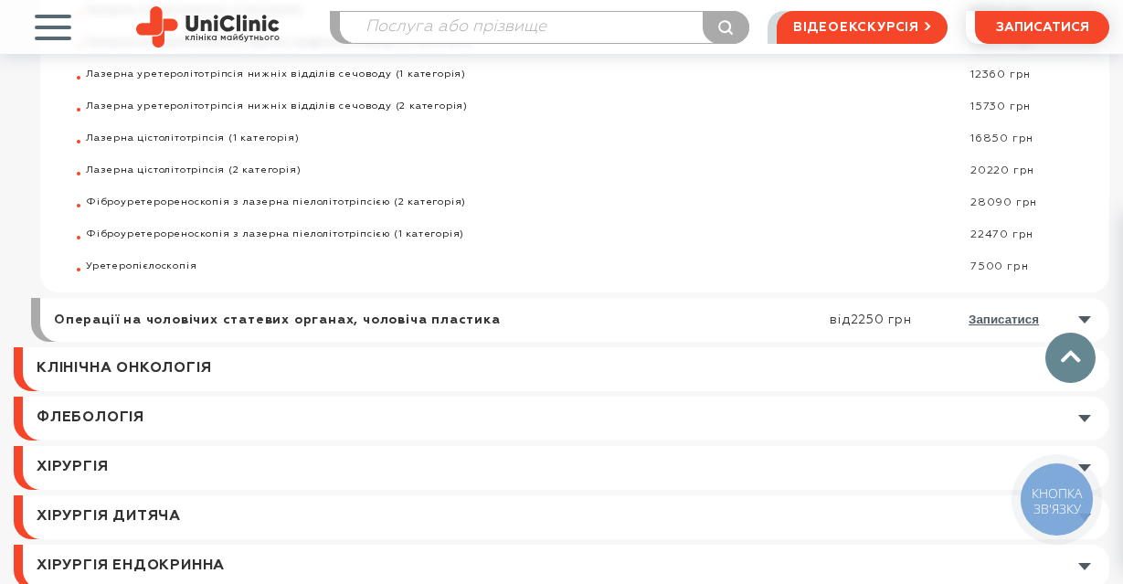
scroll to position [1122, 0]
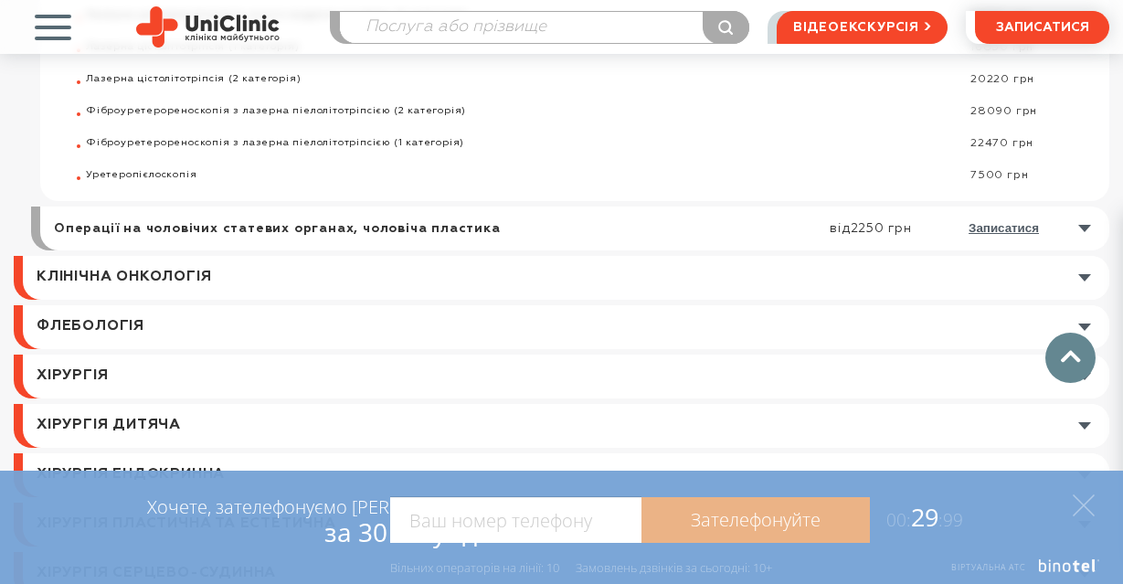
drag, startPoint x: 87, startPoint y: 246, endPoint x: 387, endPoint y: 145, distance: 316.9
click at [387, 145] on ul "Лазерна уретеролітотріпсія верхніх відділів сечоводу (1 категорія) 13480 грн Ла…" at bounding box center [597, 15] width 1023 height 333
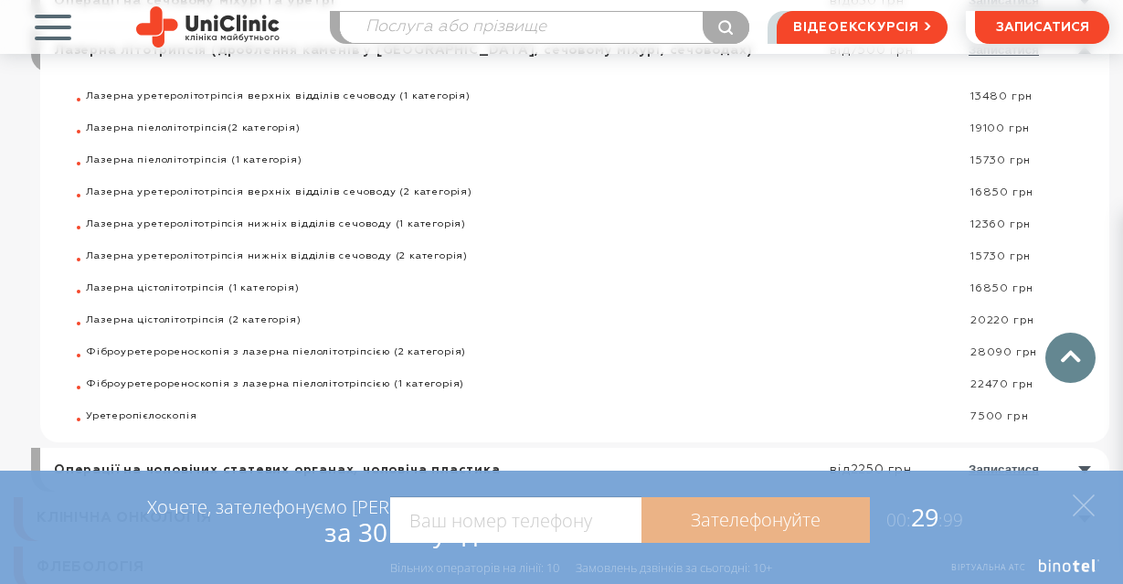
scroll to position [848, 0]
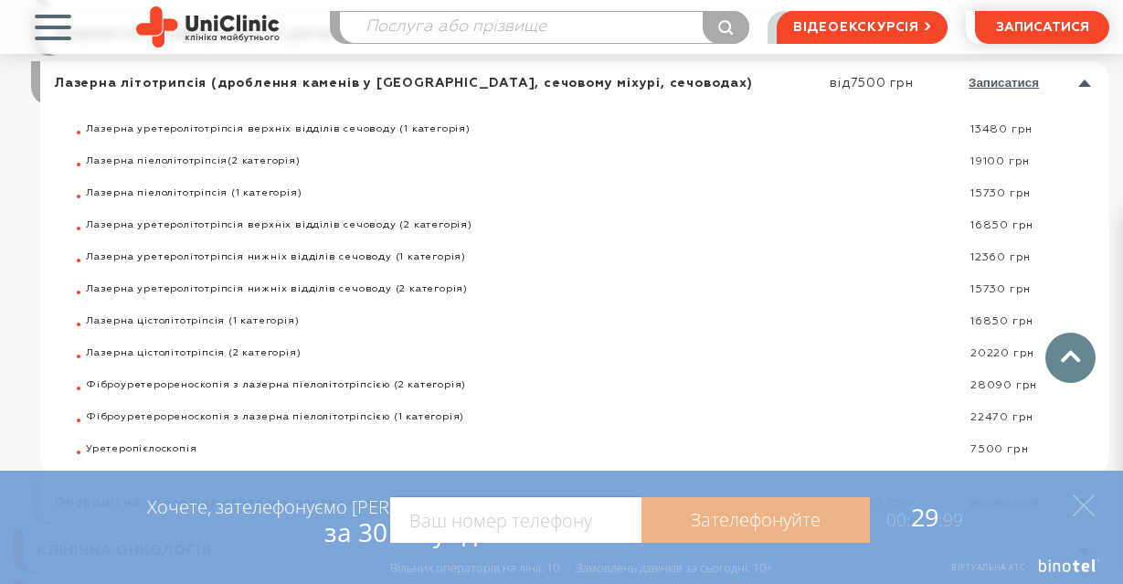
drag, startPoint x: 87, startPoint y: 125, endPoint x: 1025, endPoint y: 450, distance: 992.9
click at [1025, 450] on ul "Лазерна уретеролітотріпсія верхніх відділів сечоводу (1 категорія) 13480 грн Ла…" at bounding box center [597, 289] width 1023 height 333
copy ul "Лазерна уретеролітотріпсія верхніх відділів сечоводу (1 категорія) 13480 грн Ла…"
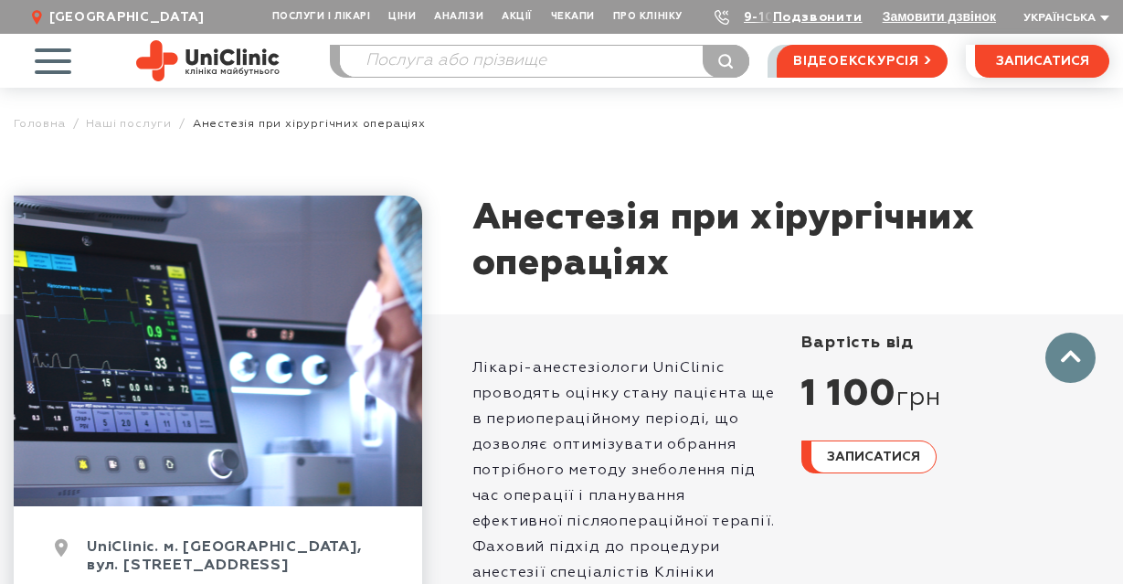
scroll to position [838, 0]
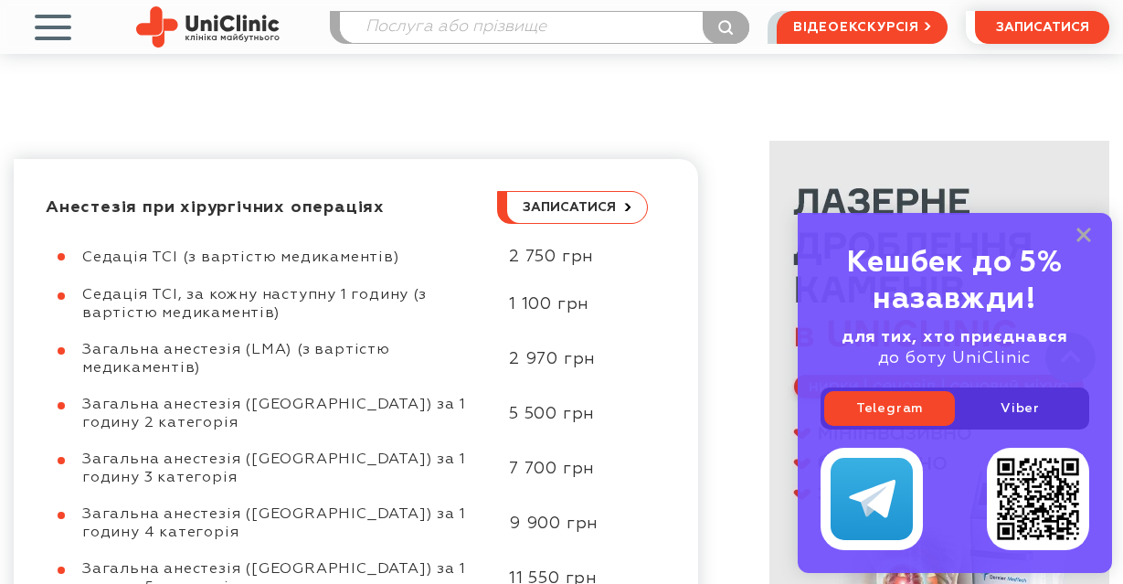
drag, startPoint x: 84, startPoint y: 258, endPoint x: 592, endPoint y: 259, distance: 507.9
click at [592, 259] on div "Седація TCI (з вартістю медикаментів) 2 750 грн" at bounding box center [347, 257] width 602 height 21
copy div "Седація TCI (з вартістю медикаментів) 2 750 грн"
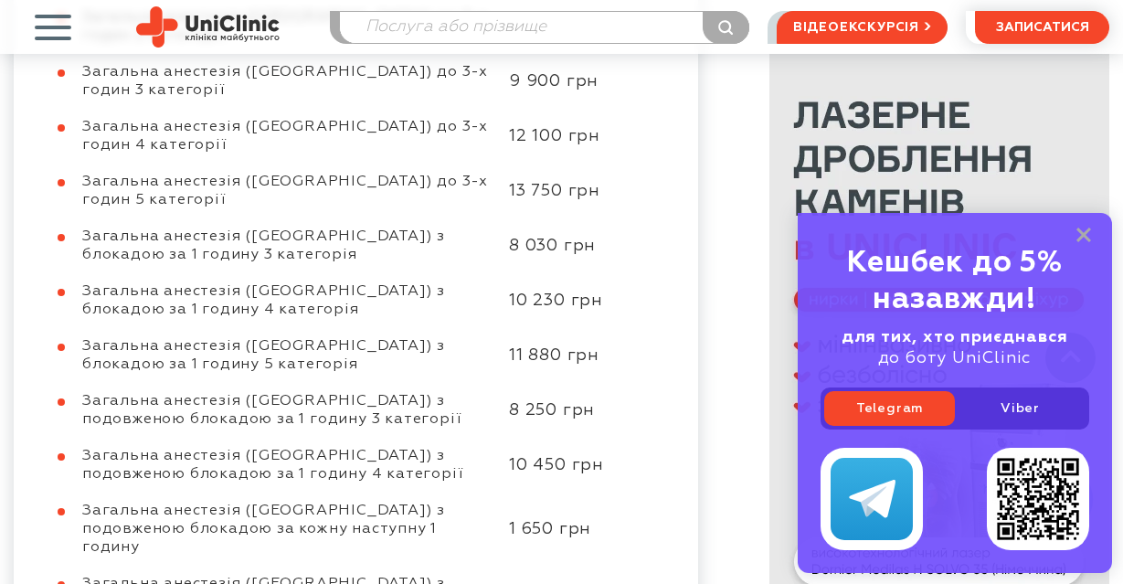
scroll to position [1477, 0]
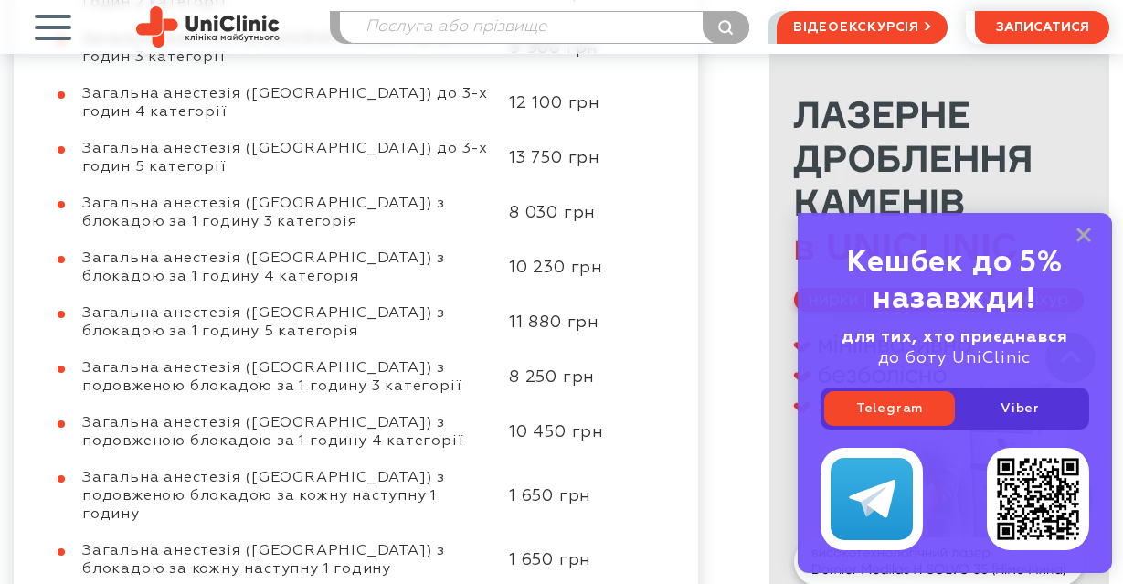
drag, startPoint x: 83, startPoint y: 350, endPoint x: 601, endPoint y: 367, distance: 518.2
click at [601, 469] on div "Загальна анестезія ([GEOGRAPHIC_DATA]) з подовженою блокадою за кожну наступну …" at bounding box center [347, 496] width 602 height 55
copy div "Загальна анестезія ([GEOGRAPHIC_DATA]) з подовженою блокадою за кожну наступну …"
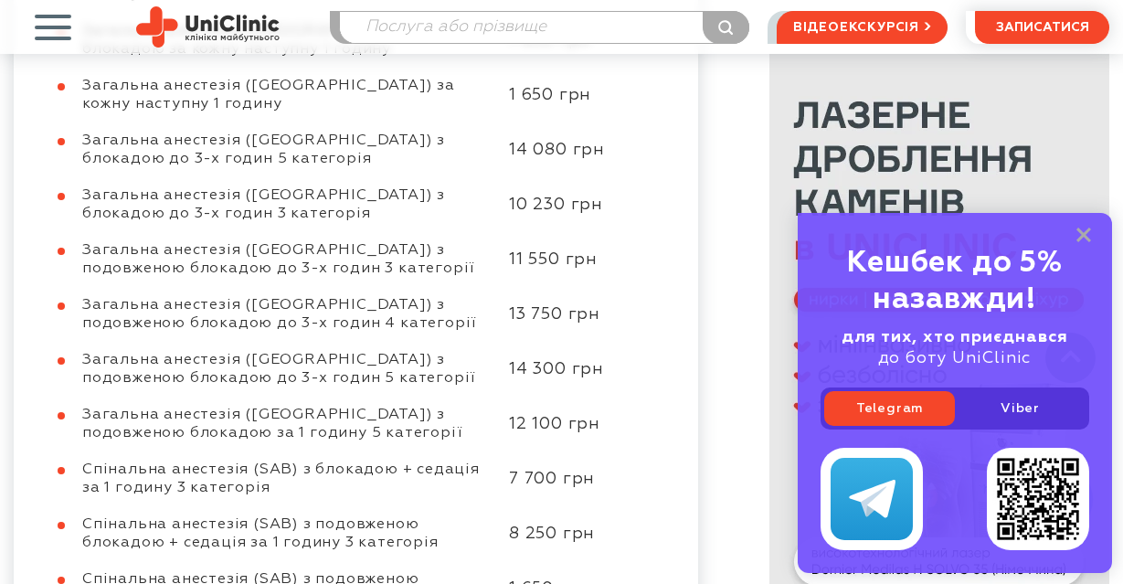
scroll to position [2025, 0]
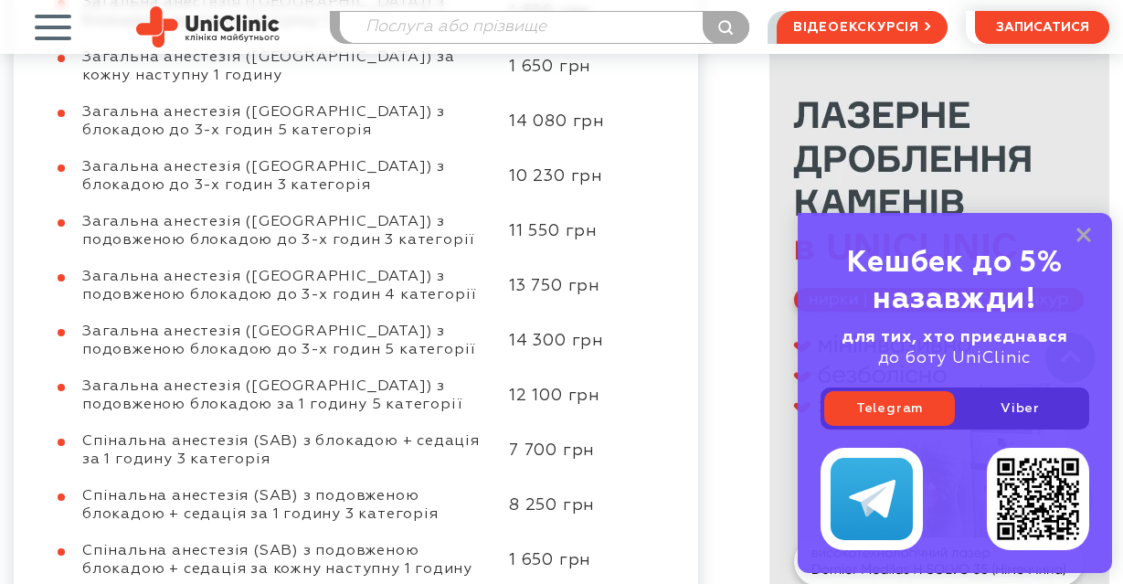
drag, startPoint x: 84, startPoint y: 409, endPoint x: 595, endPoint y: 428, distance: 511.0
click at [595, 542] on div "Спінальна анестезія (SAB) з подовженою блокадою + седація за кожну наступну 1 г…" at bounding box center [347, 560] width 602 height 37
copy div "Спінальна анестезія (SAB) з подовженою блокадою + седація за кожну наступну 1 г…"
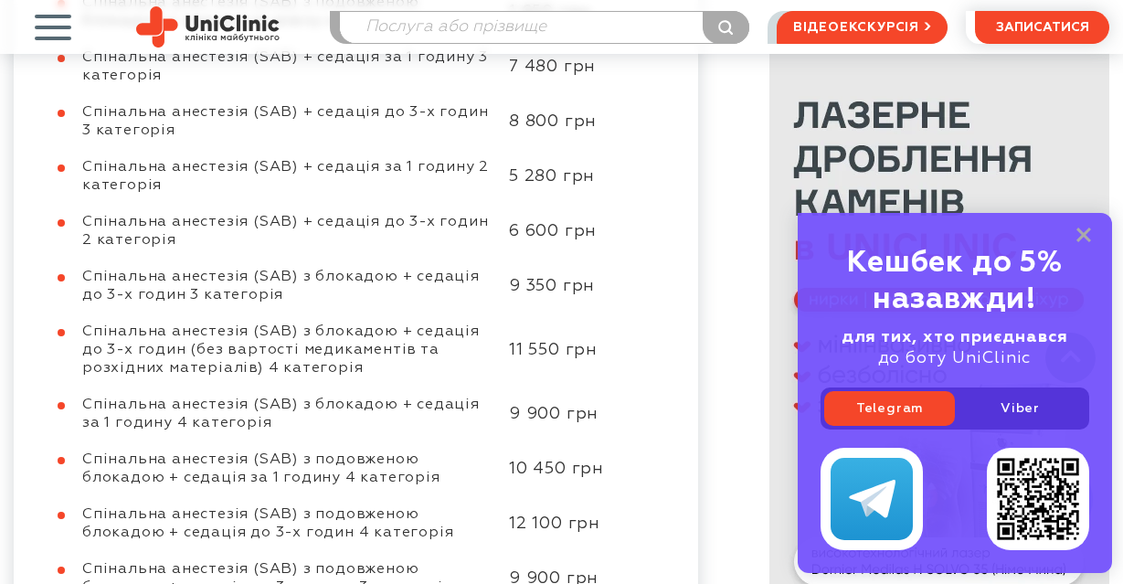
scroll to position [2665, 0]
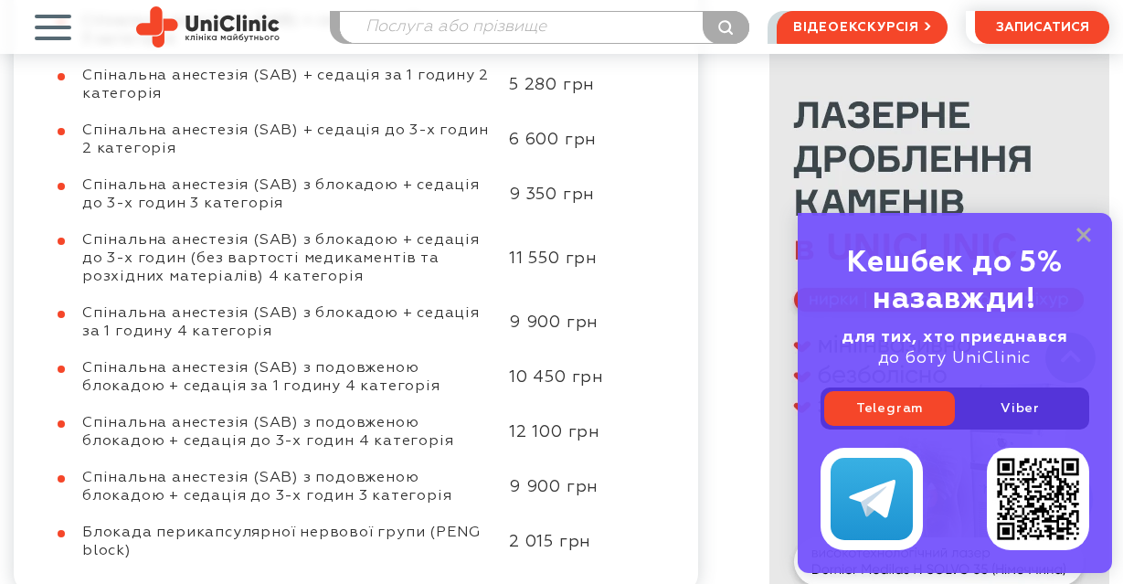
drag, startPoint x: 83, startPoint y: 390, endPoint x: 613, endPoint y: 398, distance: 529.9
click at [613, 523] on div "Блокада перикапсулярної нервової групи (PENG block) 2 015 грн" at bounding box center [347, 541] width 602 height 37
copy div "Блокада перикапсулярної нервової групи (PENG block) 2 015 грн"
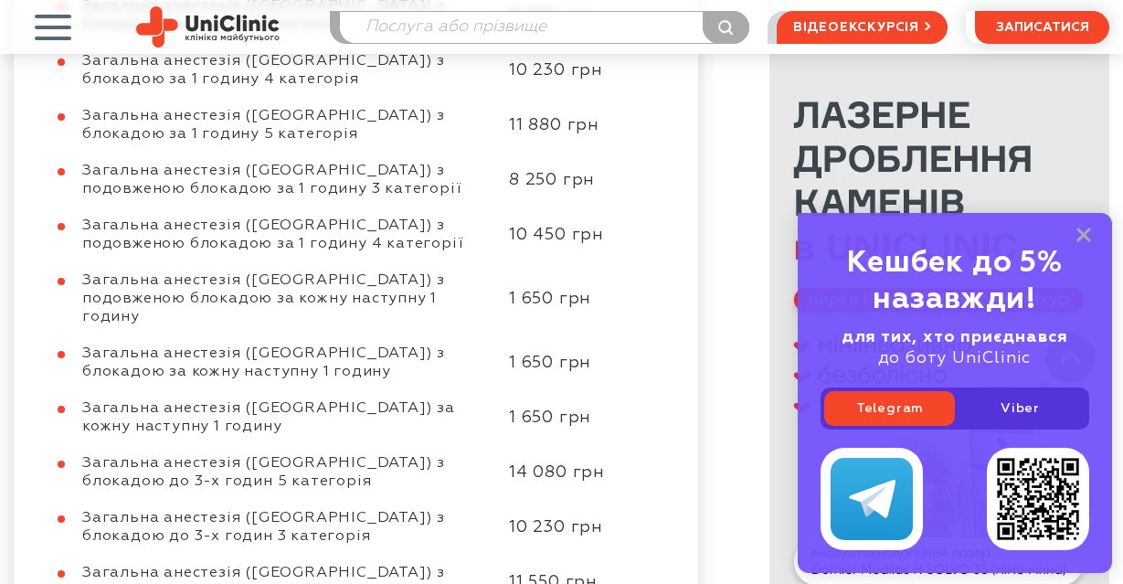
scroll to position [1660, 0]
